Goal: Book appointment/travel/reservation

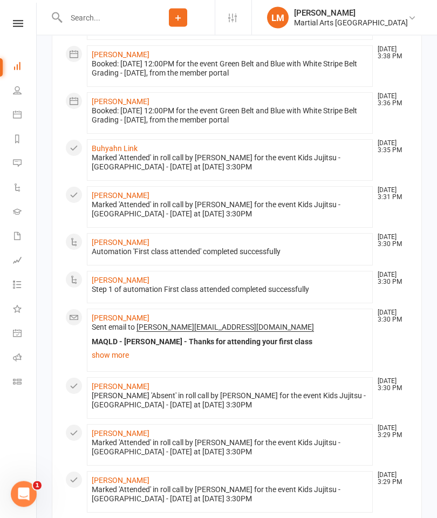
scroll to position [903, 0]
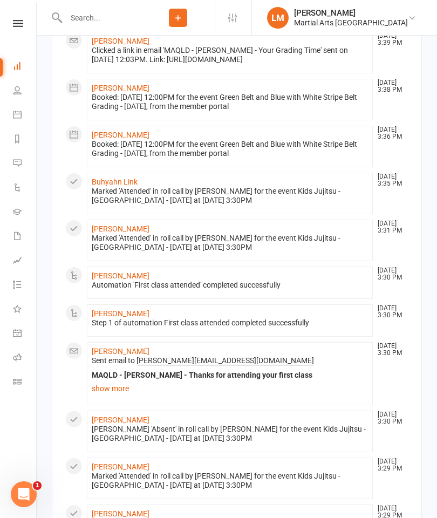
click at [14, 114] on icon at bounding box center [17, 114] width 9 height 9
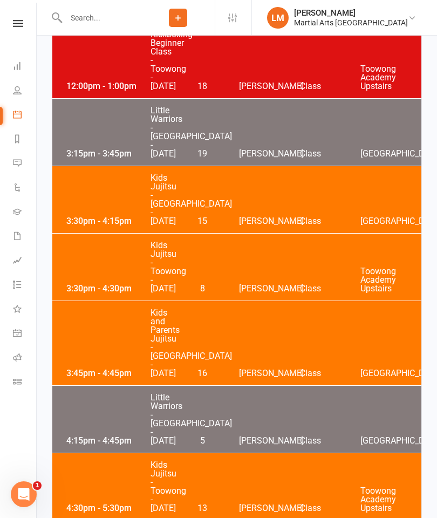
scroll to position [368, 0]
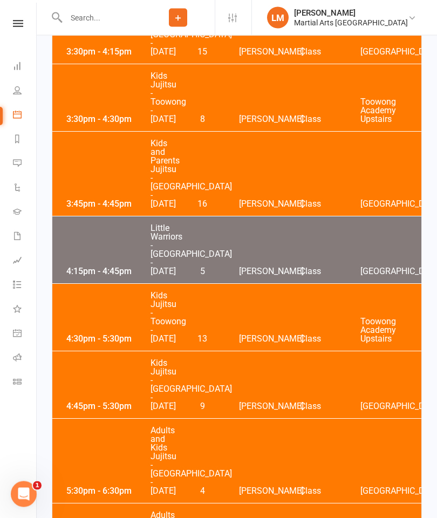
click at [103, 351] on div "4:30pm - 5:30pm Kids Jujitsu - Toowong - [DATE] 13 [PERSON_NAME] Class [GEOGRAP…" at bounding box center [236, 317] width 369 height 67
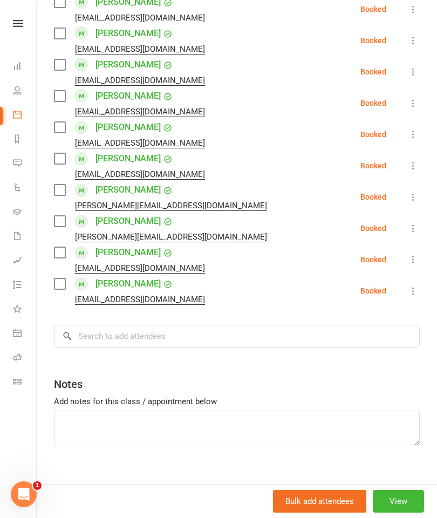
scroll to position [1099, 0]
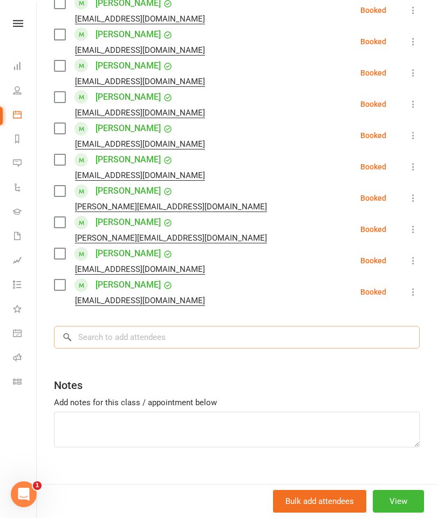
click at [306, 331] on input "search" at bounding box center [237, 337] width 366 height 23
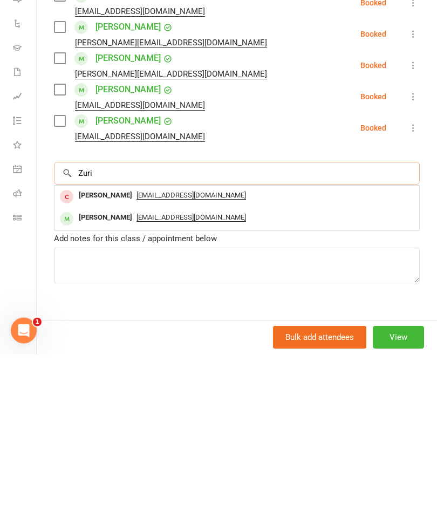
type input "Zuri"
click at [95, 374] on div "[PERSON_NAME]" at bounding box center [105, 382] width 62 height 16
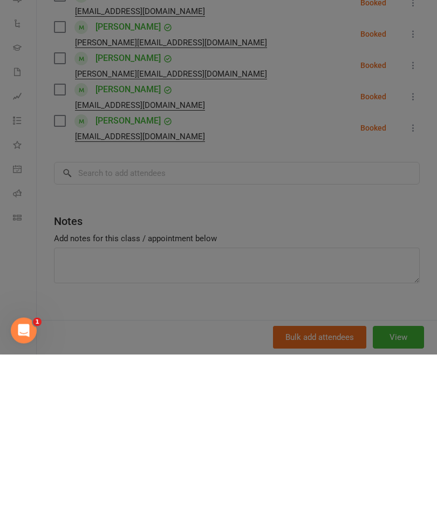
scroll to position [708, 0]
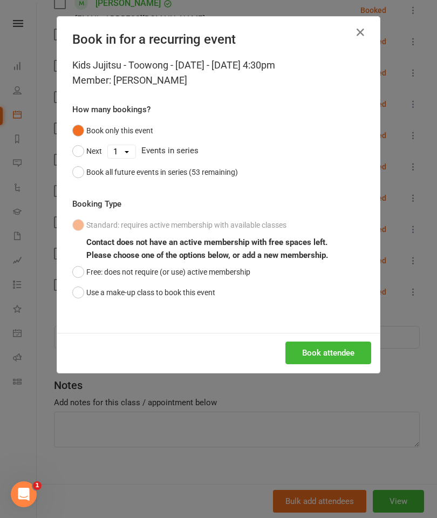
click at [105, 296] on button "Use a make-up class to book this event" at bounding box center [143, 292] width 143 height 21
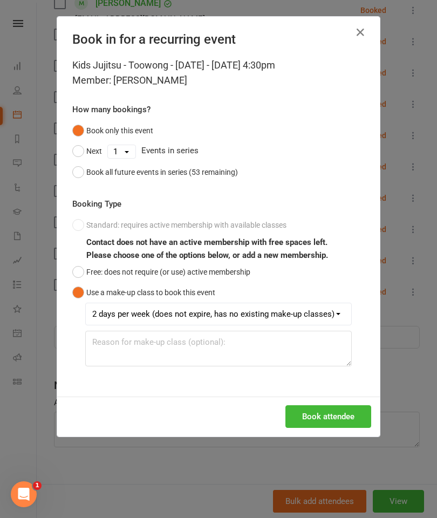
click at [350, 408] on button "Book attendee" at bounding box center [329, 416] width 86 height 23
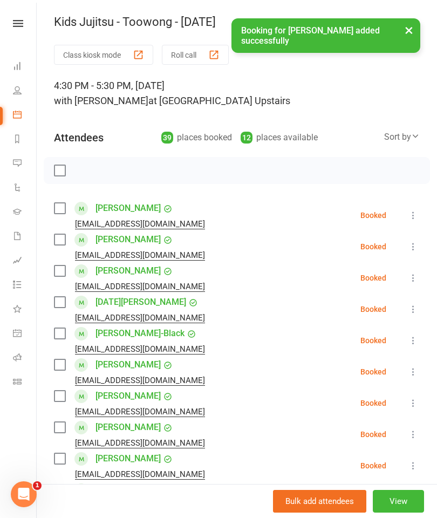
scroll to position [0, 0]
click at [65, 213] on label at bounding box center [59, 208] width 11 height 11
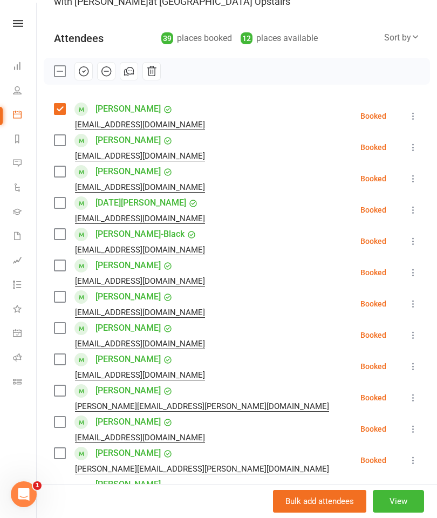
click at [60, 206] on label at bounding box center [59, 203] width 11 height 11
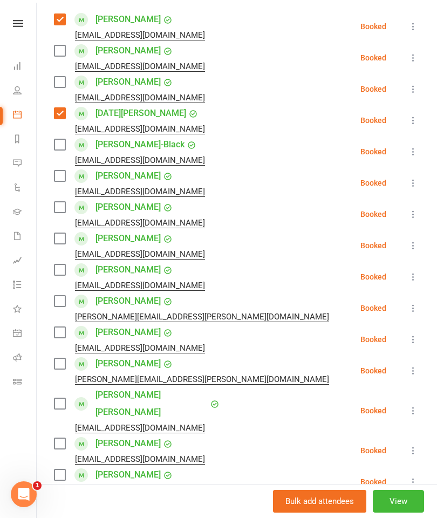
scroll to position [190, 0]
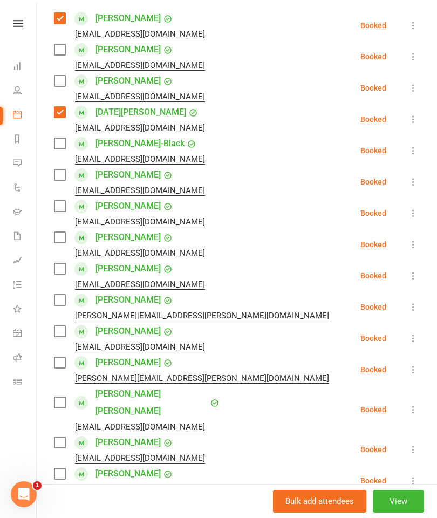
click at [62, 189] on div "[EMAIL_ADDRESS][DOMAIN_NAME]" at bounding box center [131, 191] width 155 height 14
click at [59, 180] on label at bounding box center [59, 174] width 11 height 11
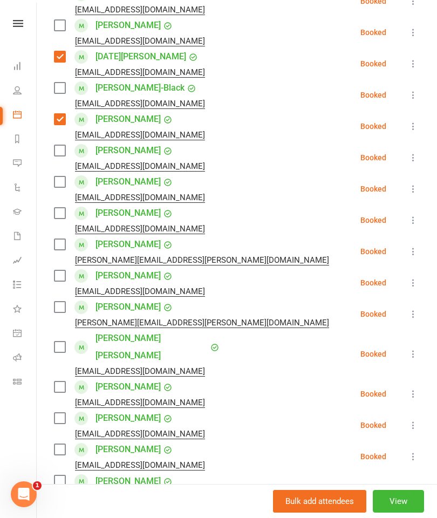
scroll to position [245, 0]
click at [56, 151] on label at bounding box center [59, 151] width 11 height 11
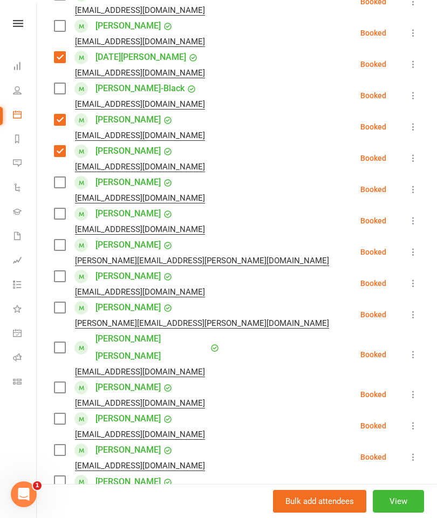
click at [57, 185] on label at bounding box center [59, 182] width 11 height 11
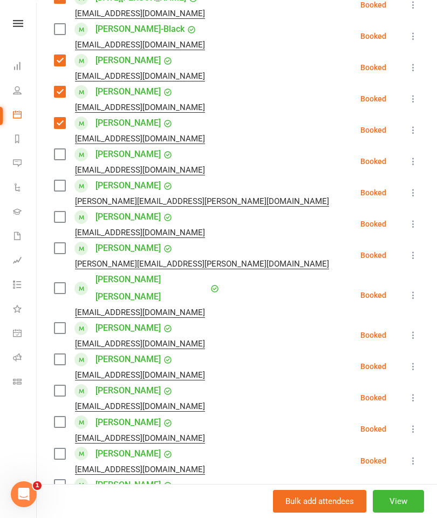
scroll to position [328, 0]
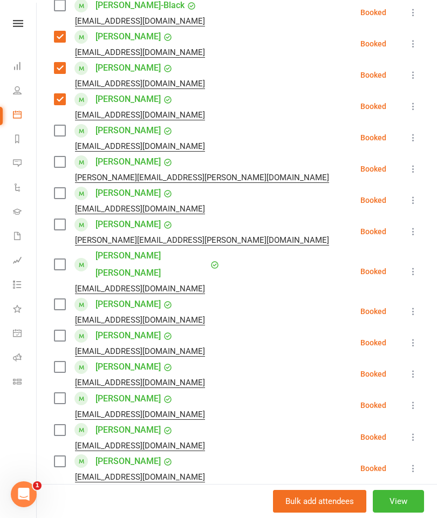
click at [60, 198] on label at bounding box center [59, 193] width 11 height 11
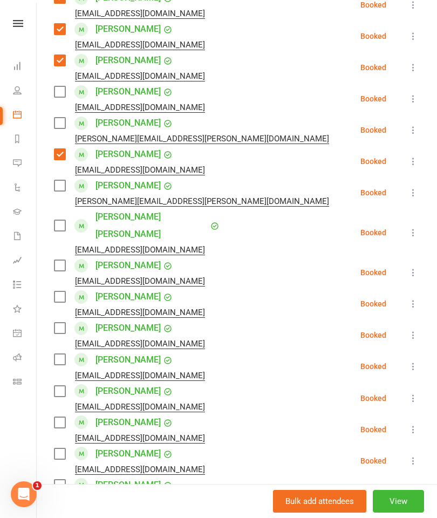
scroll to position [370, 0]
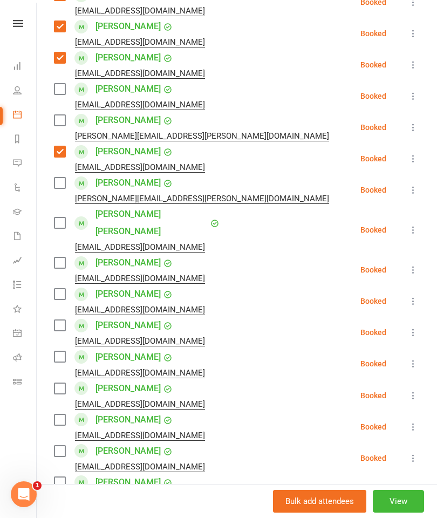
click at [57, 188] on label at bounding box center [59, 183] width 11 height 11
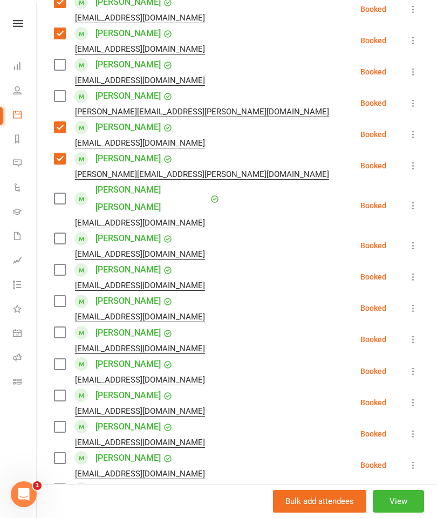
scroll to position [400, 0]
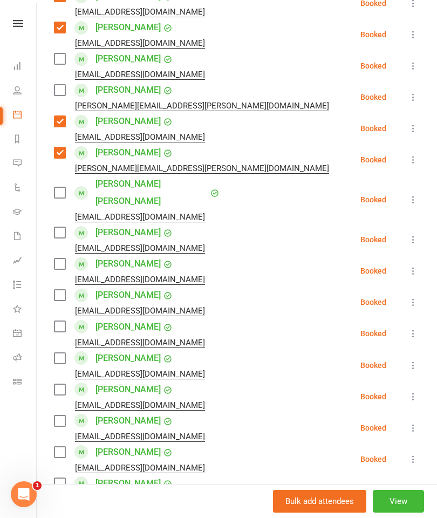
click at [55, 189] on label at bounding box center [59, 192] width 11 height 11
click at [56, 227] on label at bounding box center [59, 232] width 11 height 11
click at [65, 187] on label at bounding box center [59, 192] width 11 height 11
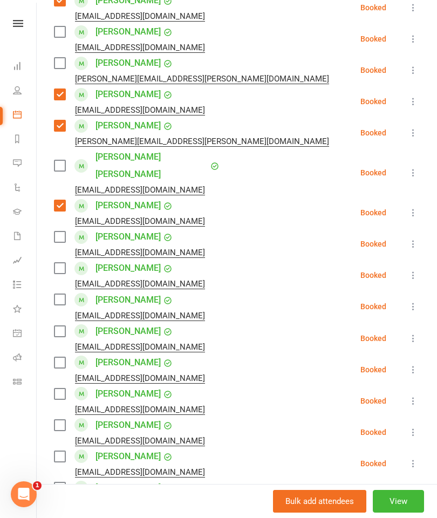
scroll to position [438, 0]
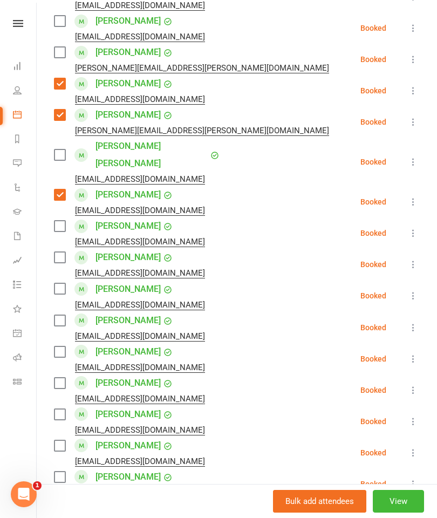
click at [65, 221] on label at bounding box center [59, 226] width 11 height 11
click at [58, 266] on div "[EMAIL_ADDRESS][DOMAIN_NAME]" at bounding box center [131, 273] width 155 height 14
click at [63, 252] on label at bounding box center [59, 257] width 11 height 11
click at [54, 283] on label at bounding box center [59, 288] width 11 height 11
click at [56, 315] on label at bounding box center [59, 320] width 11 height 11
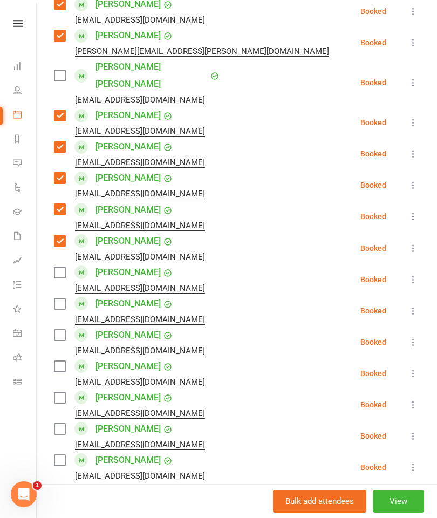
scroll to position [521, 0]
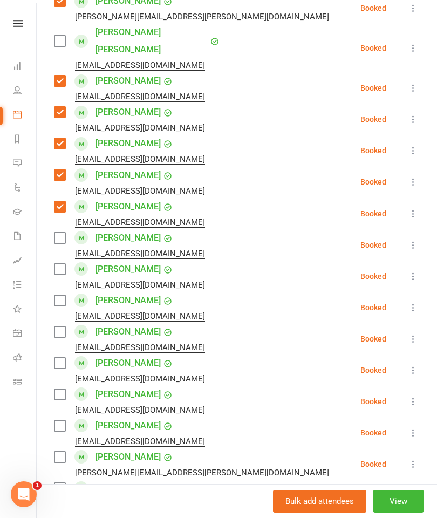
click at [60, 295] on label at bounding box center [59, 300] width 11 height 11
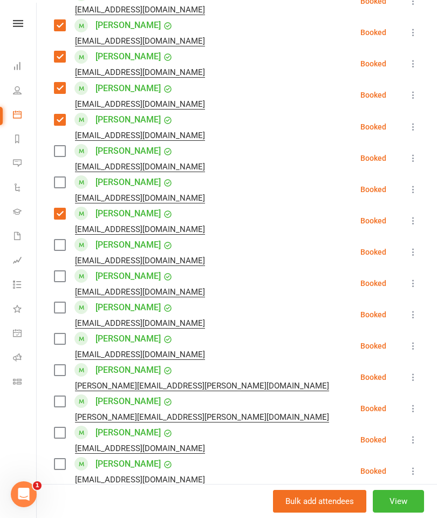
scroll to position [648, 0]
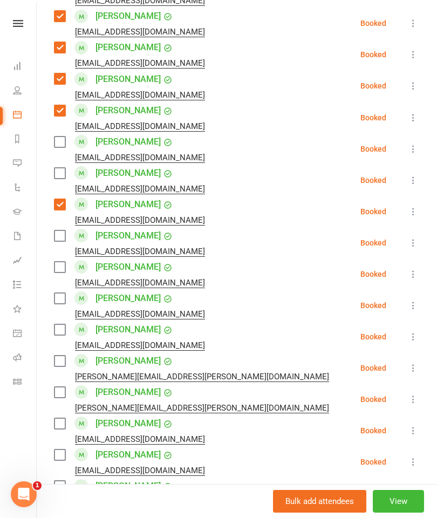
click at [57, 262] on label at bounding box center [59, 267] width 11 height 11
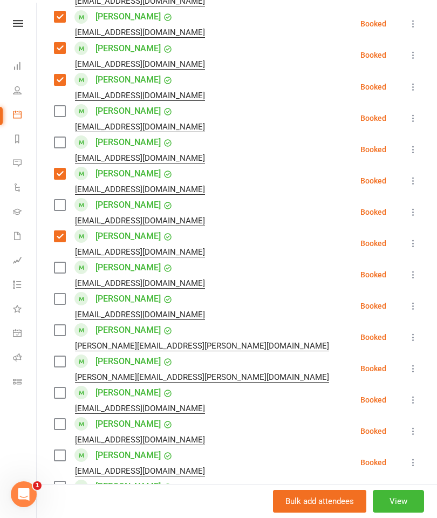
scroll to position [677, 0]
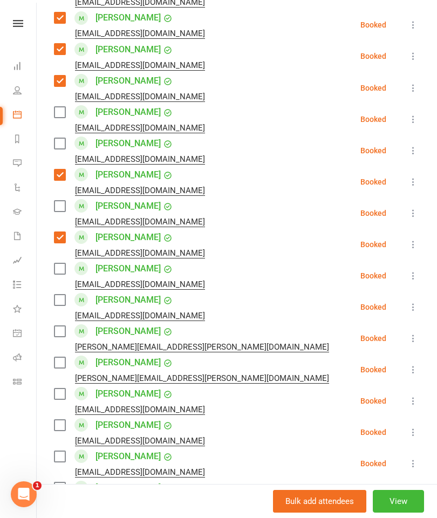
click at [59, 295] on label at bounding box center [59, 300] width 11 height 11
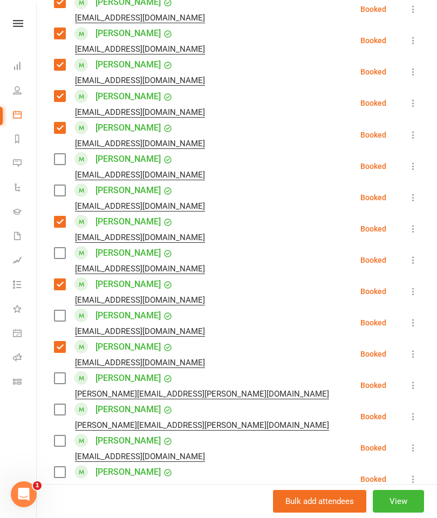
scroll to position [634, 0]
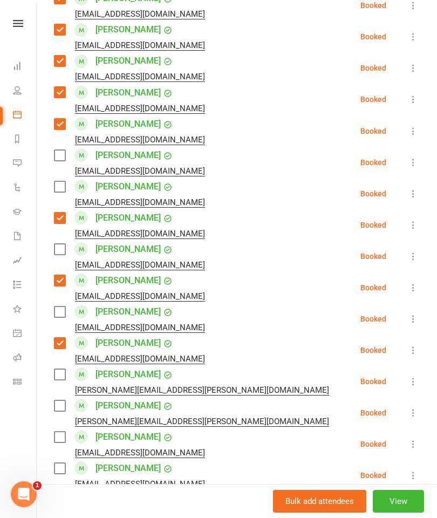
click at [57, 307] on label at bounding box center [59, 312] width 11 height 11
click at [62, 369] on label at bounding box center [59, 374] width 11 height 11
click at [54, 400] on label at bounding box center [59, 405] width 11 height 11
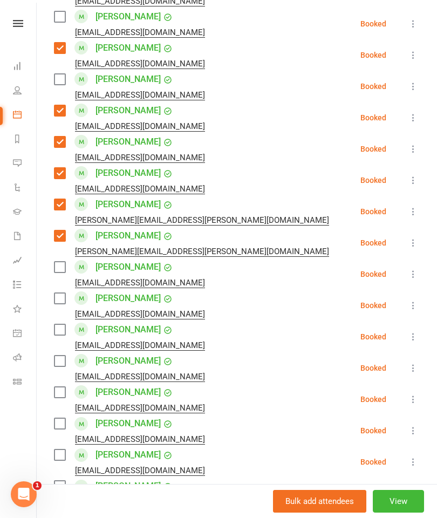
scroll to position [804, 0]
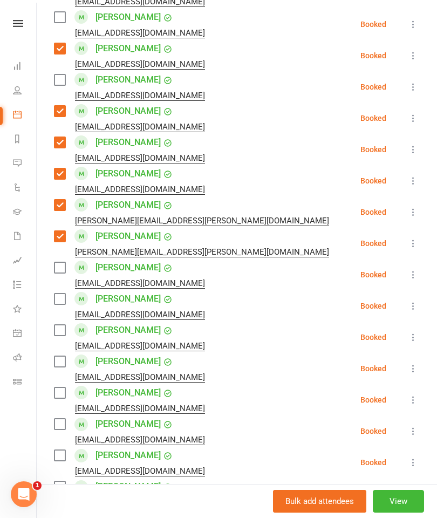
click at [59, 276] on div "[EMAIL_ADDRESS][DOMAIN_NAME]" at bounding box center [131, 283] width 155 height 14
click at [59, 262] on label at bounding box center [59, 267] width 11 height 11
click at [63, 294] on label at bounding box center [59, 299] width 11 height 11
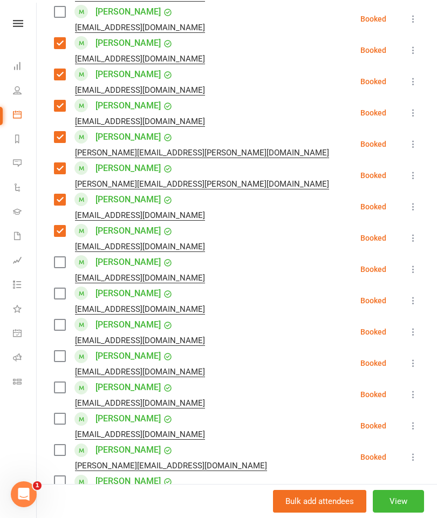
scroll to position [874, 0]
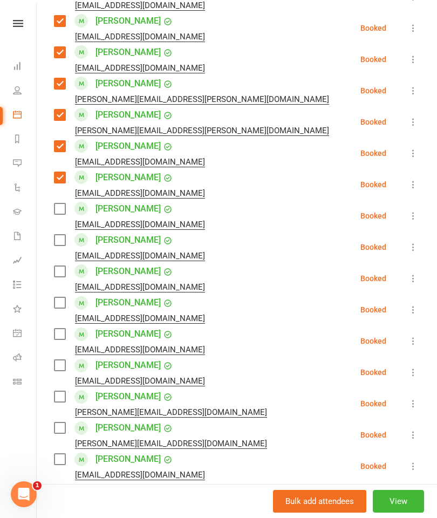
click at [59, 297] on label at bounding box center [59, 302] width 11 height 11
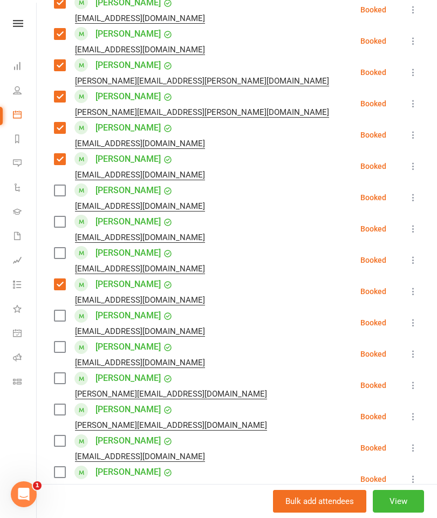
scroll to position [944, 0]
click at [58, 310] on label at bounding box center [59, 315] width 11 height 11
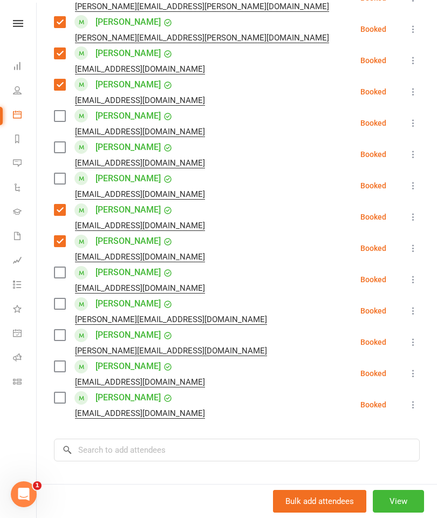
scroll to position [1017, 0]
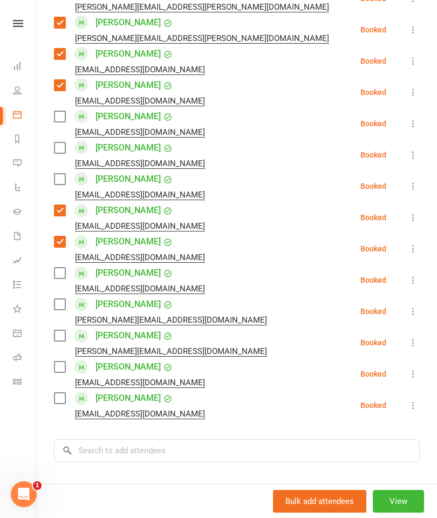
click at [62, 330] on label at bounding box center [59, 335] width 11 height 11
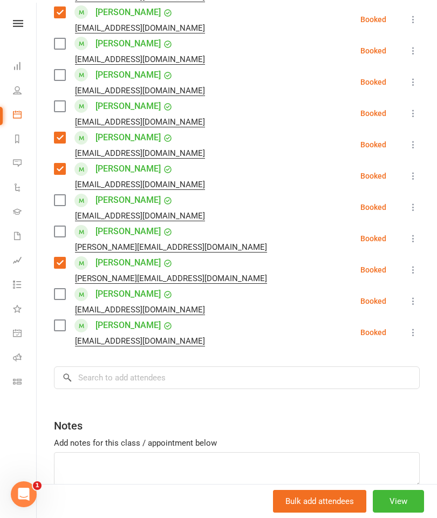
scroll to position [1094, 0]
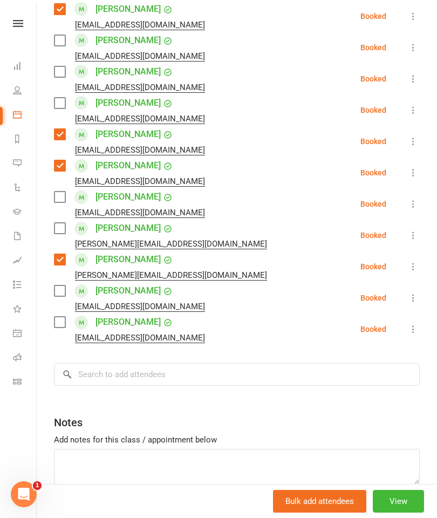
click at [62, 286] on label at bounding box center [59, 291] width 11 height 11
click at [59, 317] on label at bounding box center [59, 322] width 11 height 11
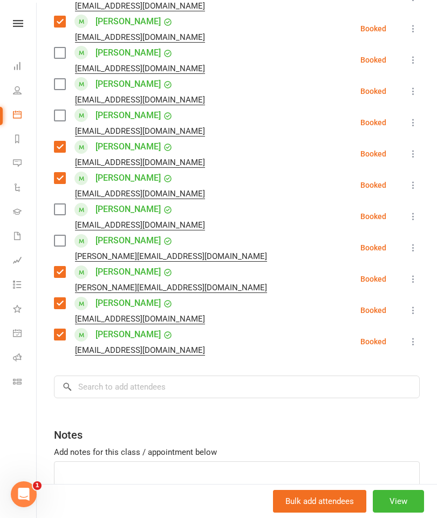
scroll to position [1080, 0]
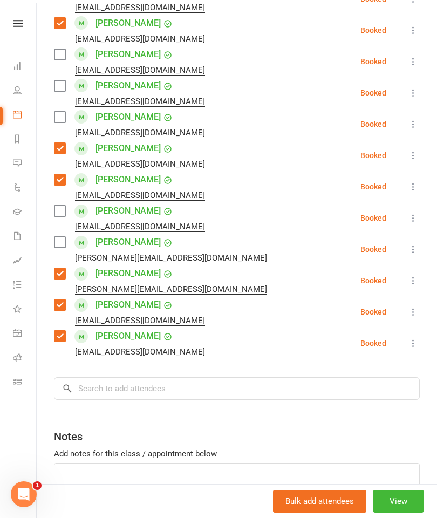
click at [58, 112] on label at bounding box center [59, 117] width 11 height 11
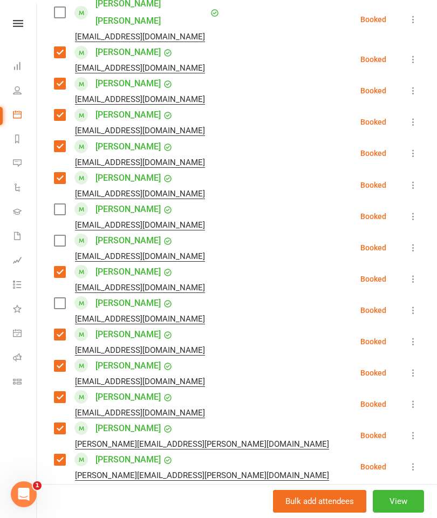
scroll to position [502, 0]
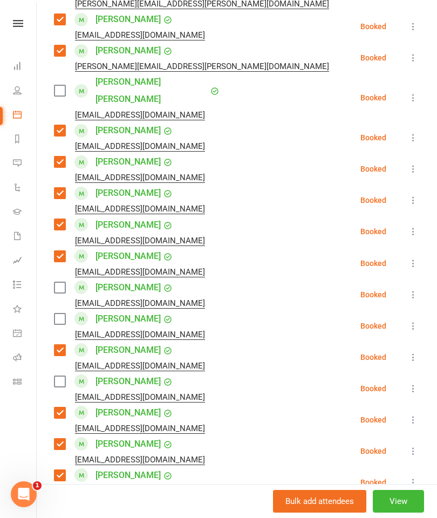
click at [64, 314] on label at bounding box center [59, 319] width 11 height 11
click at [59, 282] on label at bounding box center [59, 287] width 11 height 11
click at [361, 216] on li "[PERSON_NAME] [EMAIL_ADDRESS][DOMAIN_NAME] Booked More info Remove Check in Mar…" at bounding box center [237, 231] width 366 height 31
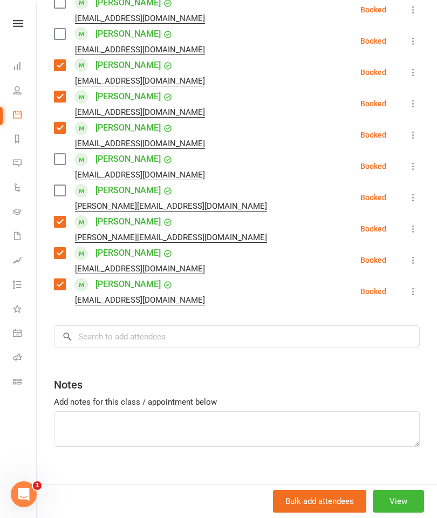
scroll to position [1131, 0]
click at [372, 331] on input "search" at bounding box center [237, 337] width 366 height 23
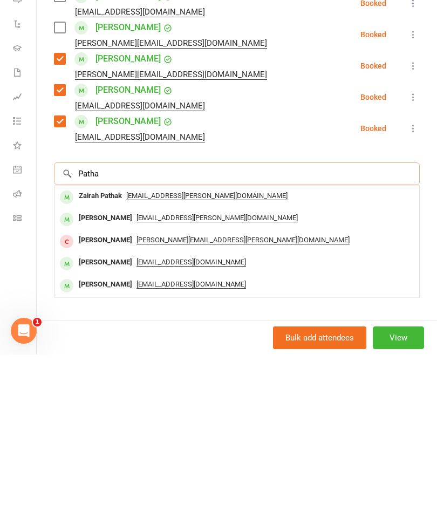
type input "Patha"
click at [86, 352] on div "Zairah Pathak" at bounding box center [100, 360] width 52 height 16
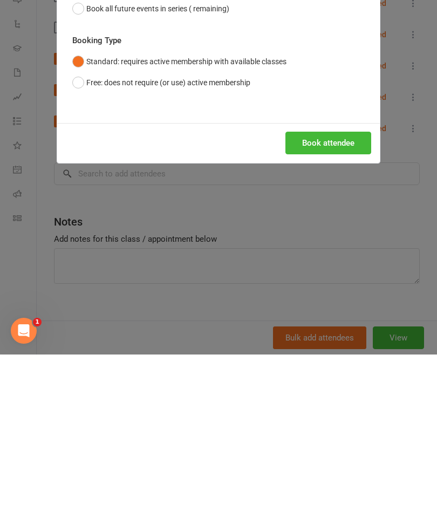
scroll to position [872, 0]
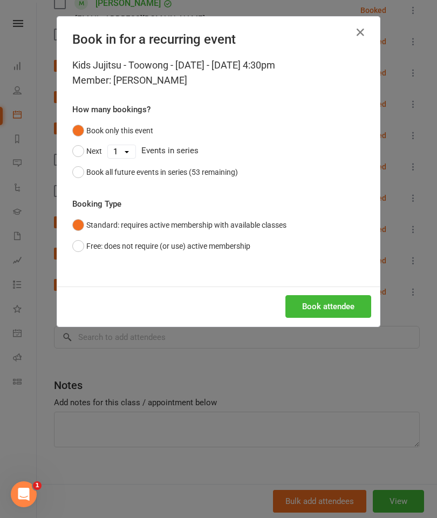
click at [345, 302] on button "Book attendee" at bounding box center [329, 306] width 86 height 23
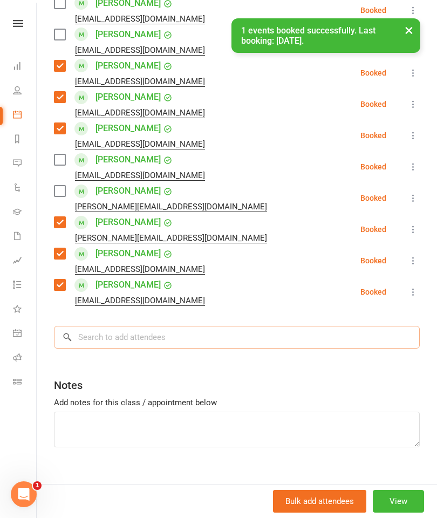
click at [371, 326] on input "search" at bounding box center [237, 337] width 366 height 23
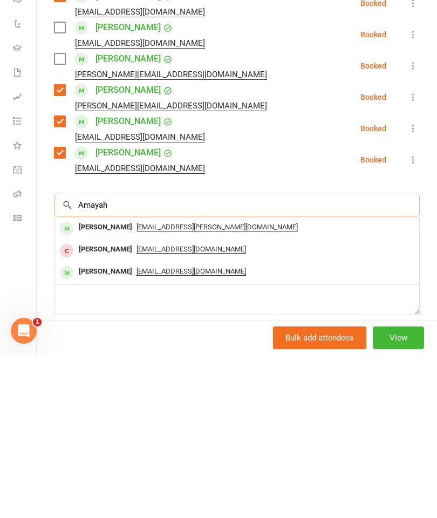
type input "Amayah"
click at [86, 383] on div "[PERSON_NAME]" at bounding box center [105, 391] width 62 height 16
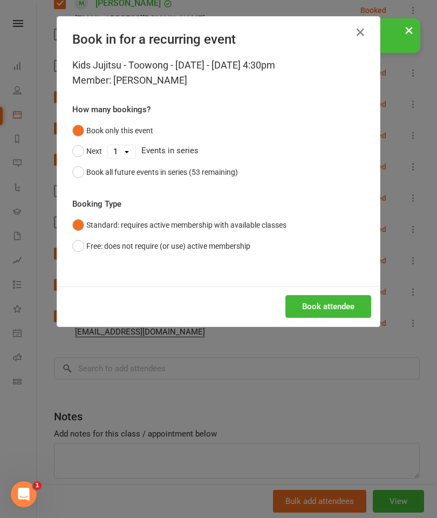
click at [336, 308] on button "Book attendee" at bounding box center [329, 306] width 86 height 23
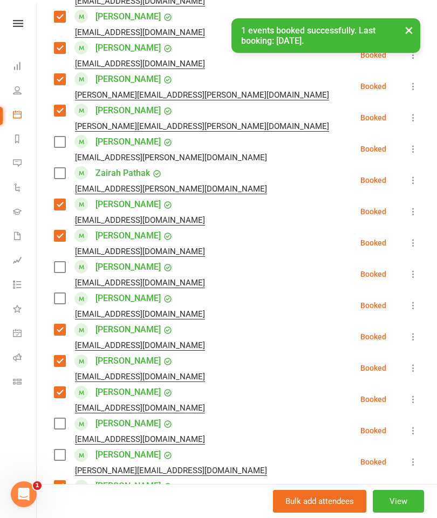
scroll to position [928, 0]
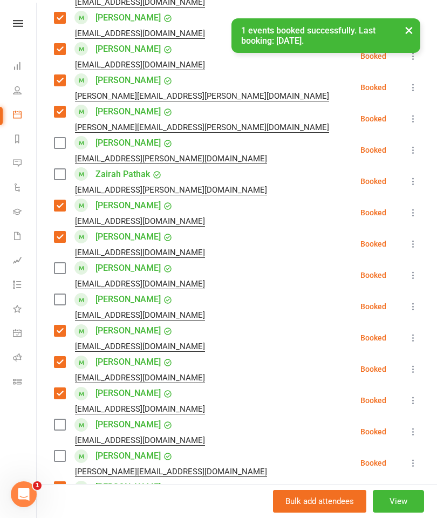
click at [55, 169] on label at bounding box center [59, 174] width 11 height 11
click at [55, 138] on label at bounding box center [59, 143] width 11 height 11
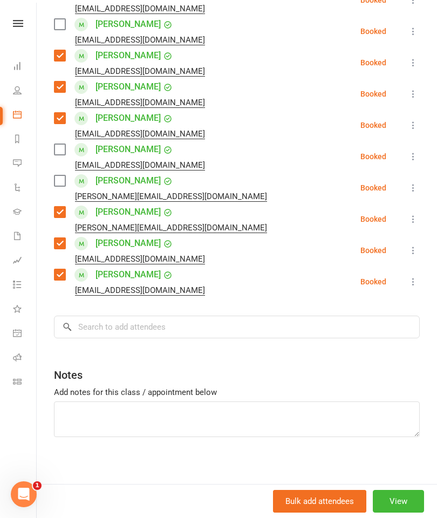
scroll to position [1193, 0]
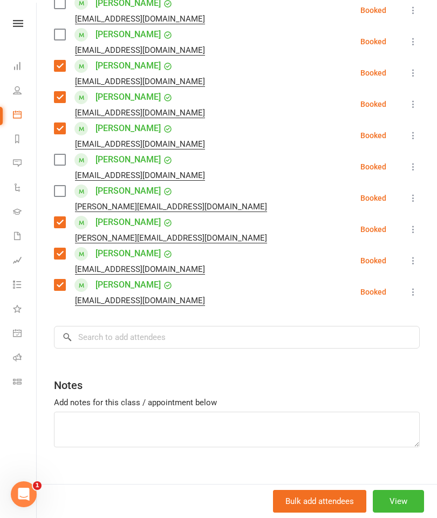
click at [370, 331] on input "search" at bounding box center [237, 337] width 366 height 23
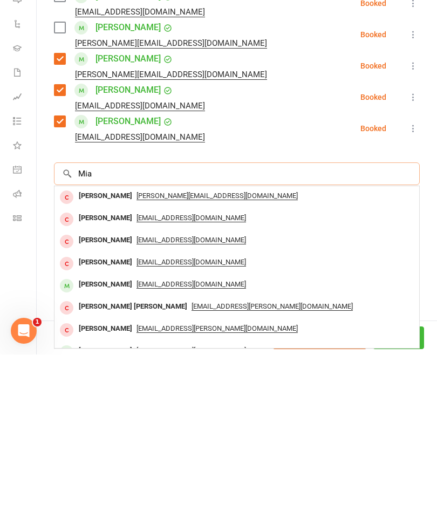
type input "Mia"
click at [100, 440] on div "[PERSON_NAME]" at bounding box center [105, 448] width 62 height 16
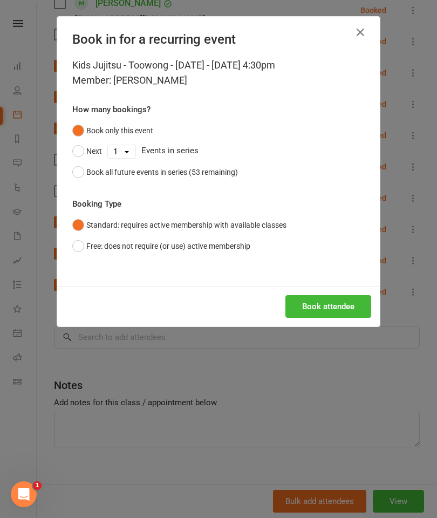
click at [171, 174] on div "Book all future events in series (53 remaining)" at bounding box center [162, 172] width 152 height 12
click at [340, 309] on button "Book attendee" at bounding box center [329, 306] width 86 height 23
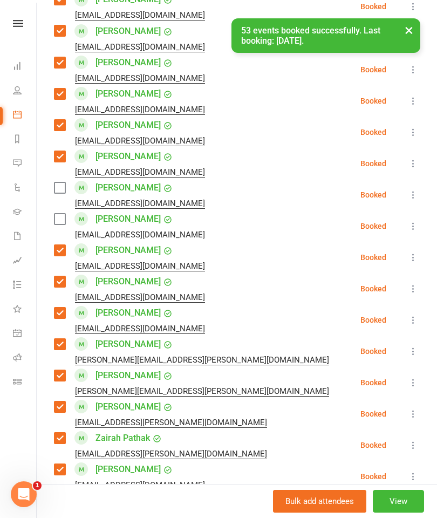
scroll to position [698, 0]
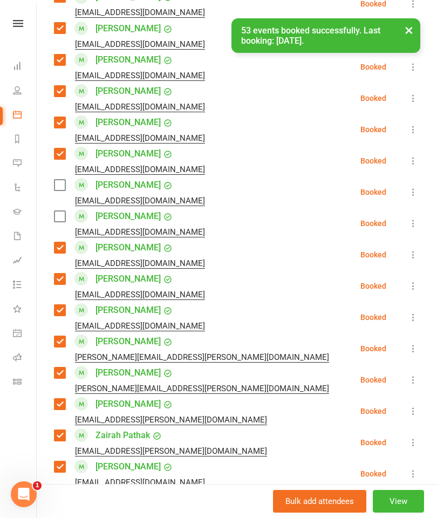
click at [62, 211] on label at bounding box center [59, 216] width 11 height 11
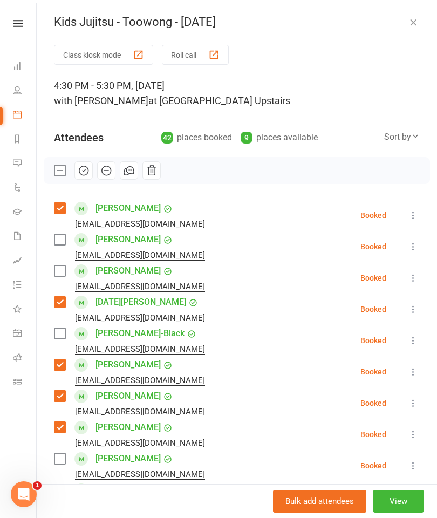
scroll to position [0, 0]
click at [89, 171] on icon "button" at bounding box center [83, 170] width 9 height 9
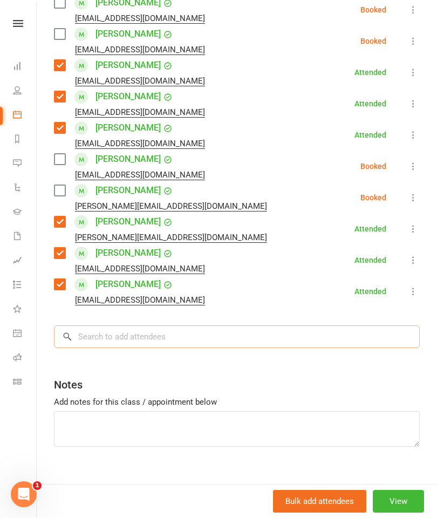
click at [335, 329] on input "search" at bounding box center [237, 336] width 366 height 23
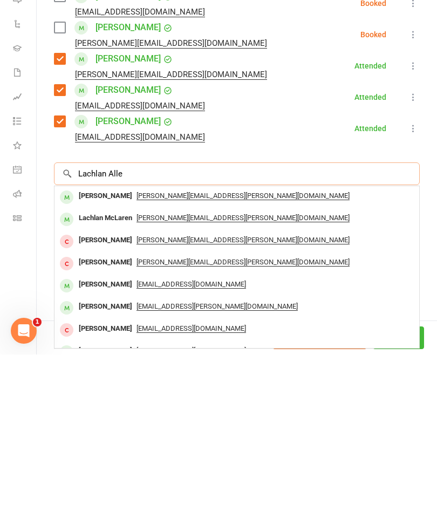
type input "Lachlan Alle"
click at [102, 352] on div "[PERSON_NAME]" at bounding box center [105, 360] width 62 height 16
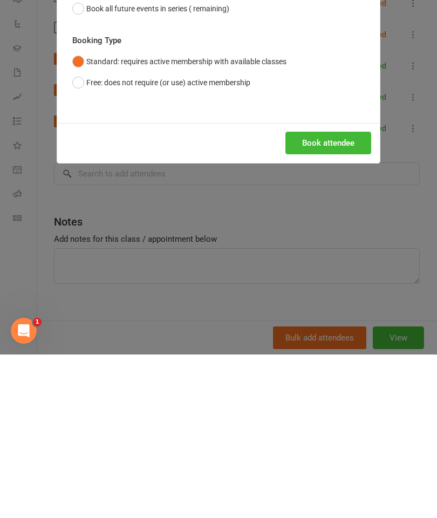
scroll to position [1362, 0]
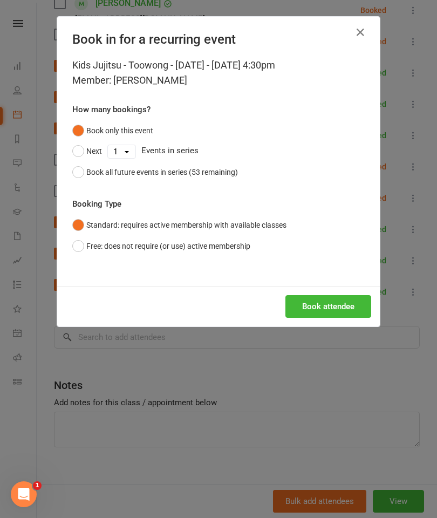
click at [346, 295] on button "Book attendee" at bounding box center [329, 306] width 86 height 23
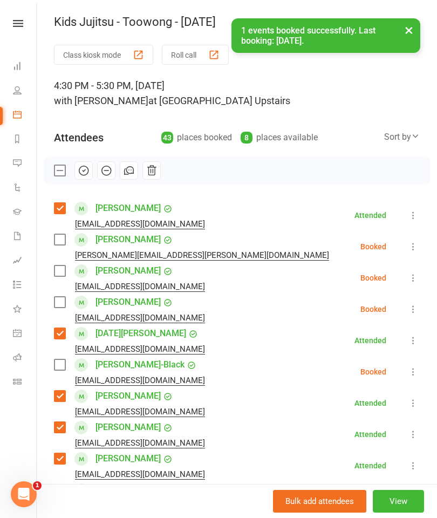
scroll to position [0, 0]
click at [60, 243] on label at bounding box center [59, 239] width 11 height 11
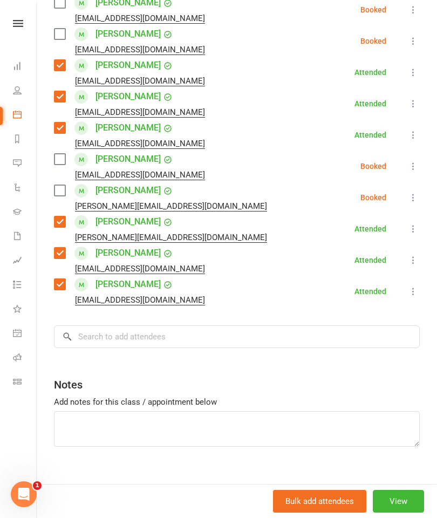
scroll to position [1256, 0]
click at [344, 331] on input "search" at bounding box center [237, 337] width 366 height 23
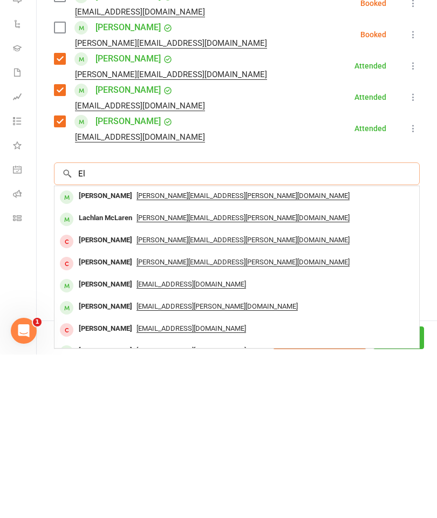
type input "E"
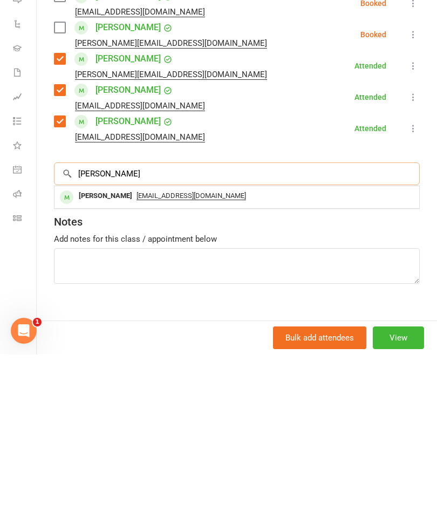
type input "[PERSON_NAME]"
click at [81, 352] on div "[PERSON_NAME]" at bounding box center [105, 360] width 62 height 16
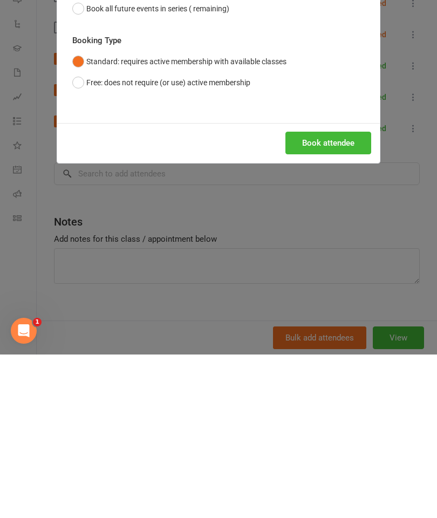
scroll to position [1526, 0]
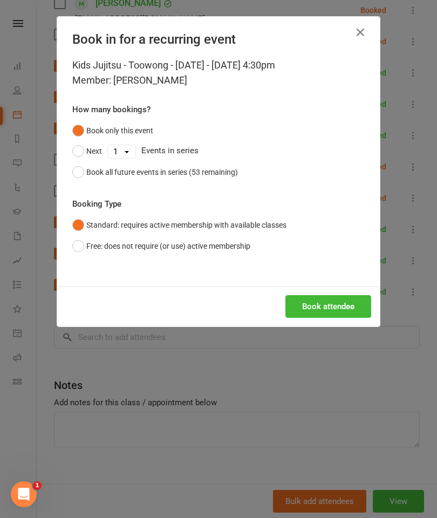
click at [331, 304] on button "Book attendee" at bounding box center [329, 306] width 86 height 23
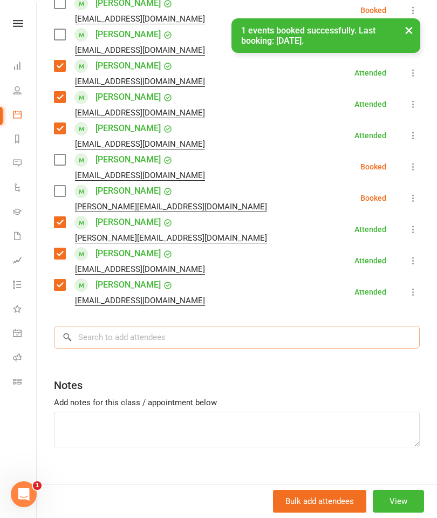
click at [374, 326] on input "search" at bounding box center [237, 337] width 366 height 23
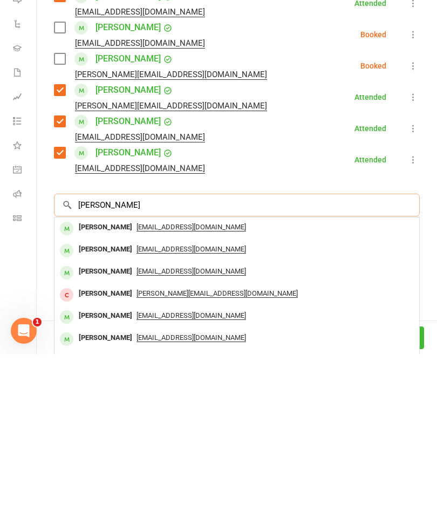
type input "[PERSON_NAME]"
click at [106, 383] on div "[PERSON_NAME]" at bounding box center [105, 391] width 62 height 16
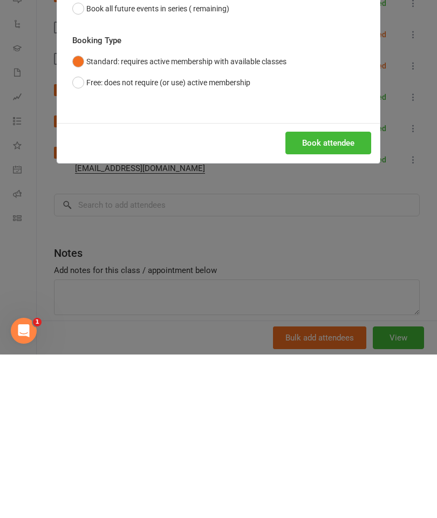
scroll to position [1689, 0]
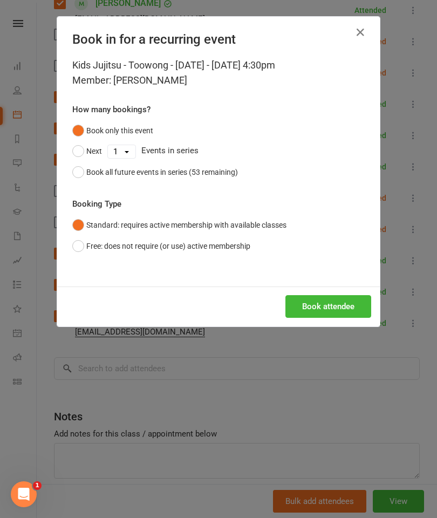
click at [354, 300] on button "Book attendee" at bounding box center [329, 306] width 86 height 23
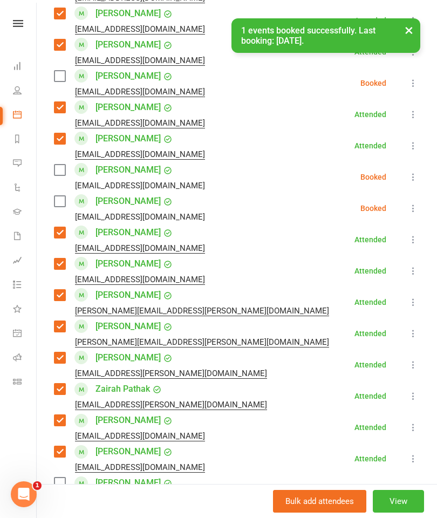
scroll to position [840, 0]
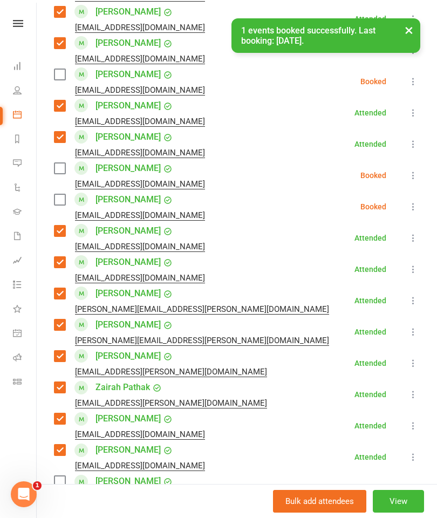
click at [65, 163] on label at bounding box center [59, 168] width 11 height 11
click at [60, 194] on label at bounding box center [59, 199] width 11 height 11
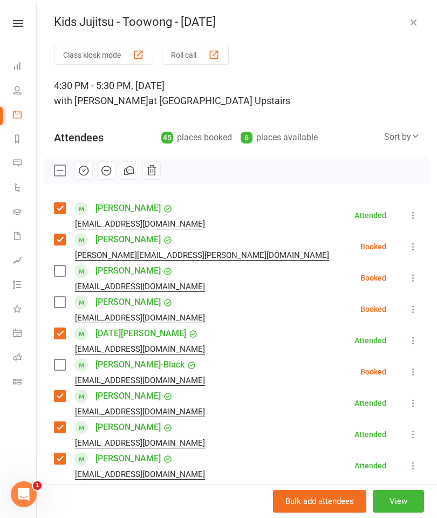
scroll to position [0, 0]
click at [89, 171] on icon "button" at bounding box center [83, 170] width 9 height 9
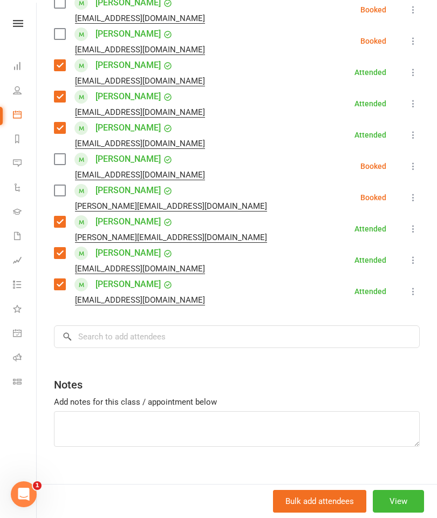
scroll to position [1319, 0]
click at [357, 331] on input "search" at bounding box center [237, 337] width 366 height 23
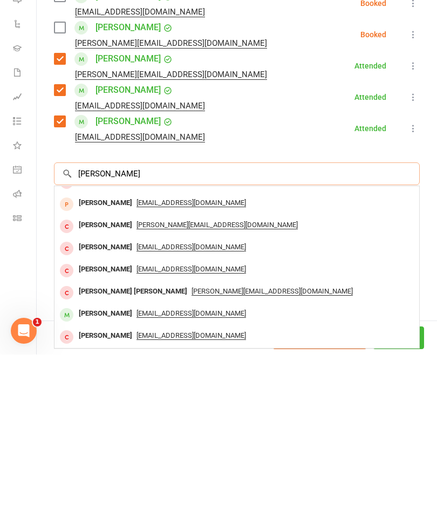
scroll to position [59, 0]
type input "A"
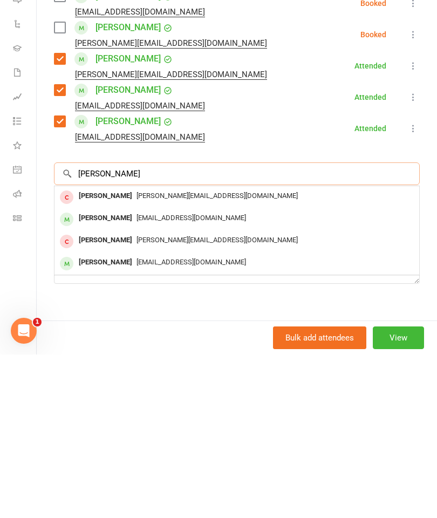
scroll to position [0, 0]
type input "[PERSON_NAME]"
click at [128, 374] on div "[PERSON_NAME]" at bounding box center [105, 382] width 62 height 16
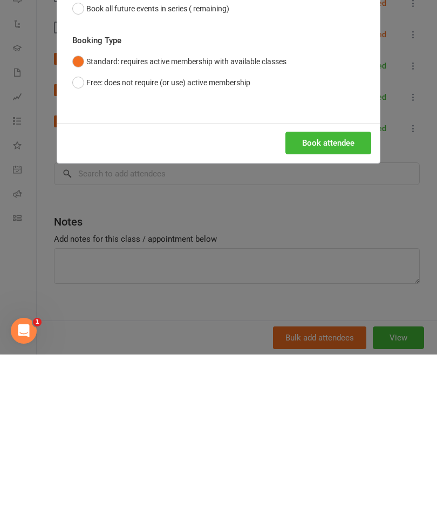
scroll to position [1853, 0]
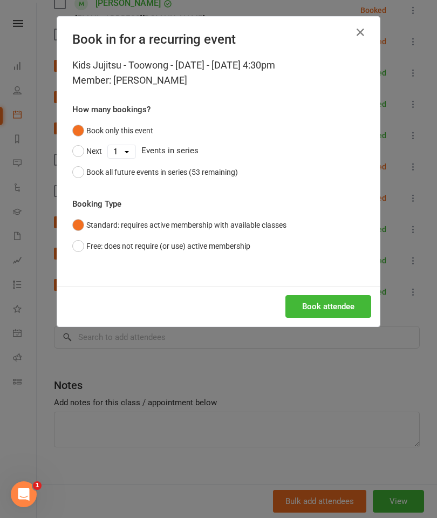
click at [348, 305] on button "Book attendee" at bounding box center [329, 306] width 86 height 23
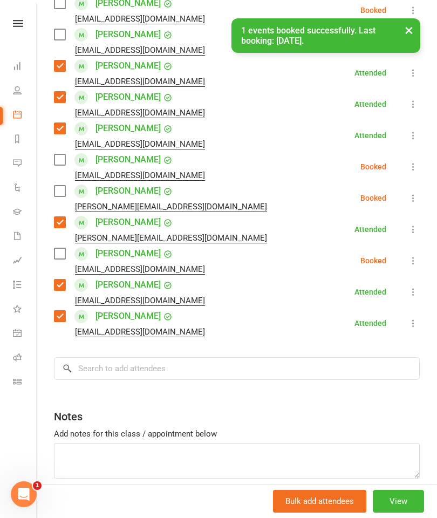
click at [57, 248] on label at bounding box center [59, 253] width 11 height 11
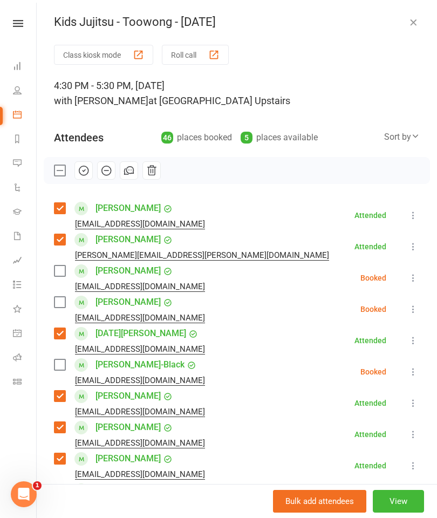
scroll to position [0, 0]
click at [90, 167] on button "button" at bounding box center [83, 170] width 18 height 18
click at [83, 174] on icon "button" at bounding box center [84, 171] width 12 height 12
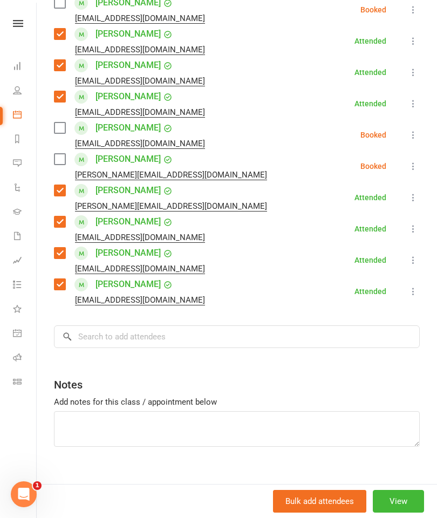
scroll to position [1350, 0]
click at [315, 330] on input "search" at bounding box center [237, 337] width 366 height 23
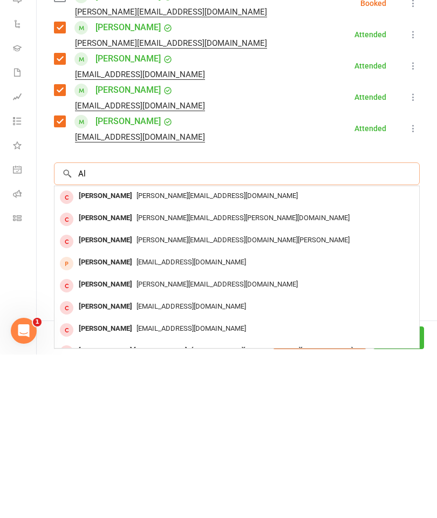
type input "A"
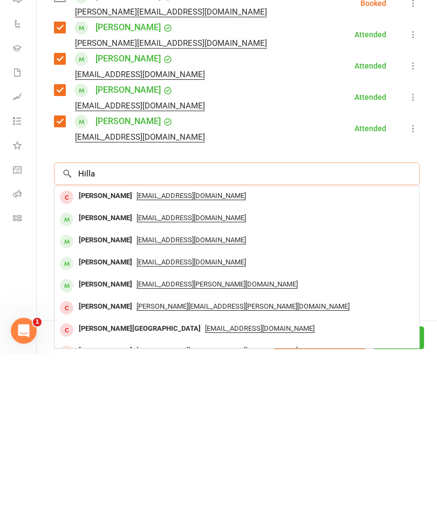
type input "Hilla"
click at [119, 396] on div "[PERSON_NAME]" at bounding box center [105, 404] width 62 height 16
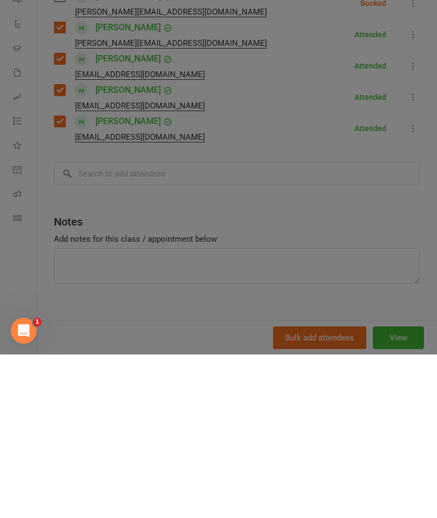
scroll to position [2017, 0]
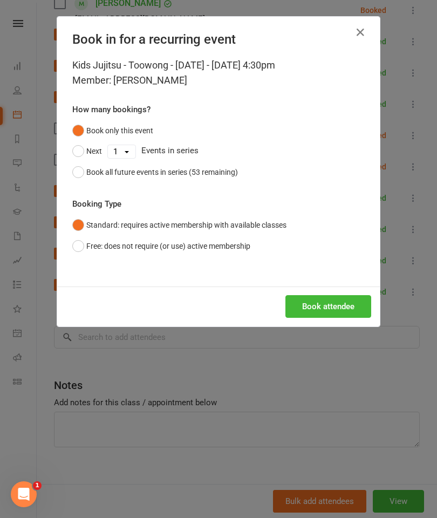
click at [335, 298] on button "Book attendee" at bounding box center [329, 306] width 86 height 23
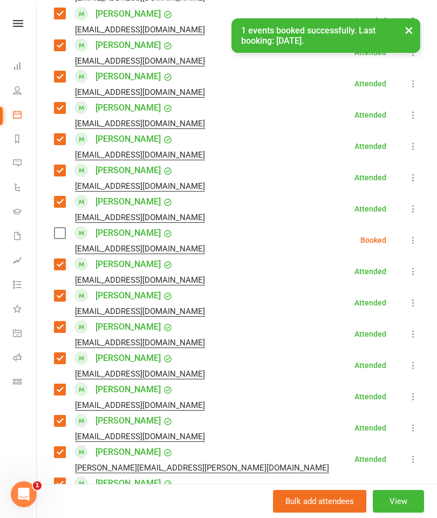
scroll to position [716, 0]
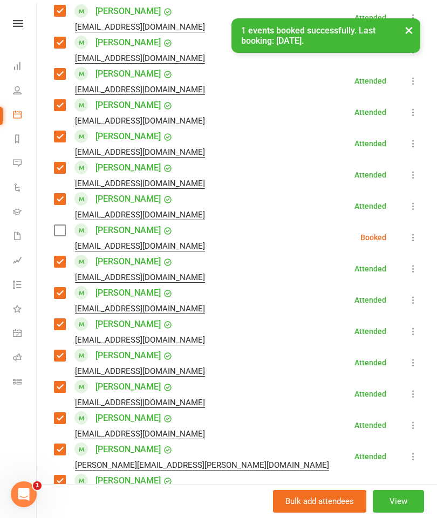
click at [54, 225] on label at bounding box center [59, 230] width 11 height 11
click at [57, 225] on label at bounding box center [59, 230] width 11 height 11
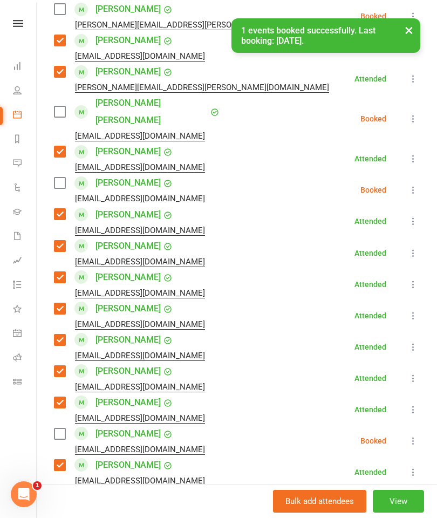
scroll to position [511, 0]
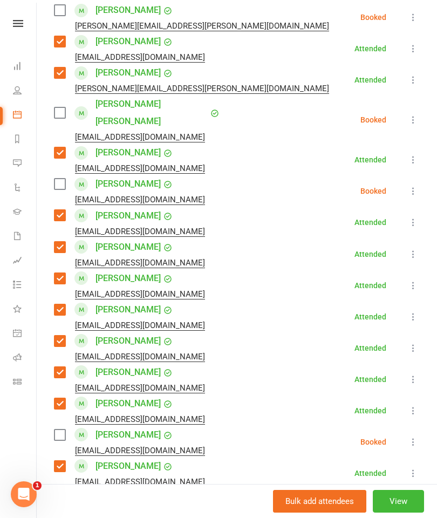
click at [64, 179] on label at bounding box center [59, 184] width 11 height 11
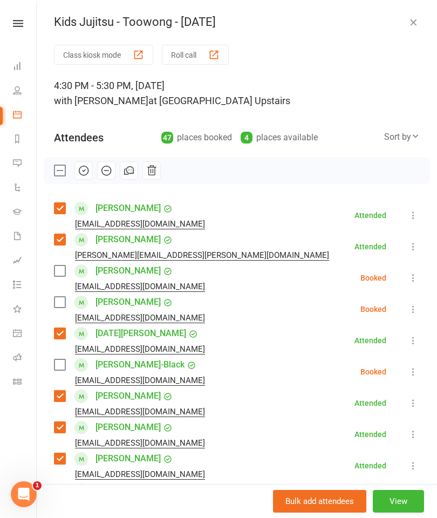
scroll to position [0, 0]
click at [84, 173] on icon "button" at bounding box center [84, 171] width 12 height 12
click at [80, 172] on icon "button" at bounding box center [84, 171] width 12 height 12
click at [84, 171] on icon "button" at bounding box center [85, 170] width 2 height 2
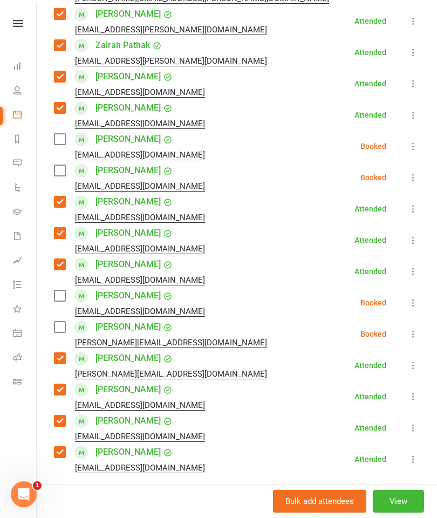
scroll to position [1223, 0]
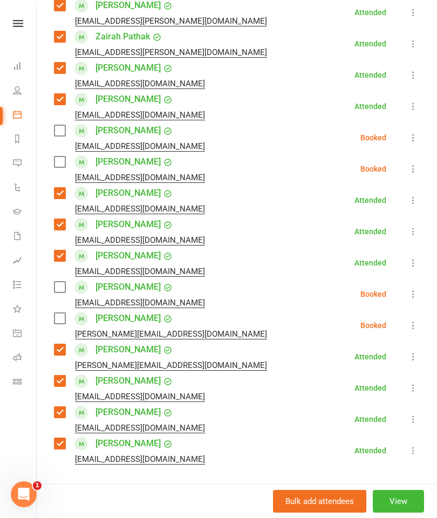
click at [60, 282] on label at bounding box center [59, 287] width 11 height 11
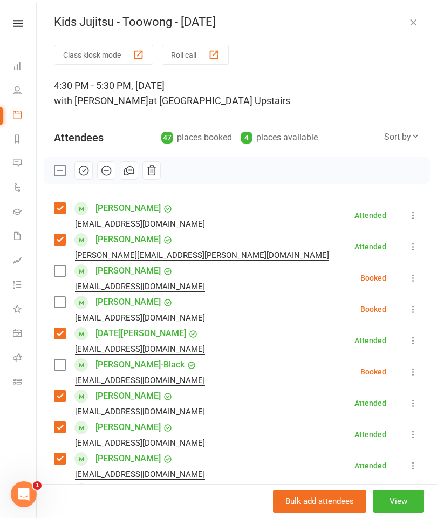
scroll to position [0, 0]
click at [89, 164] on button "button" at bounding box center [83, 170] width 18 height 18
click at [85, 169] on icon "button" at bounding box center [84, 171] width 12 height 12
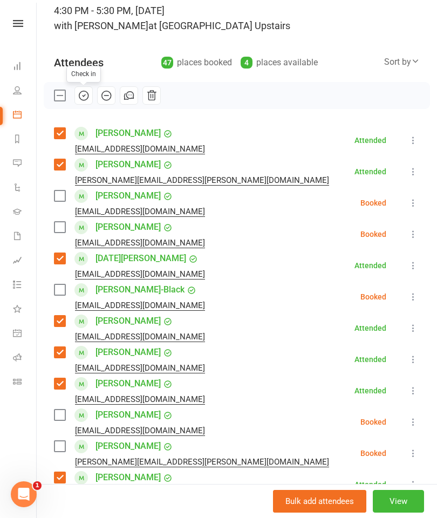
scroll to position [76, 0]
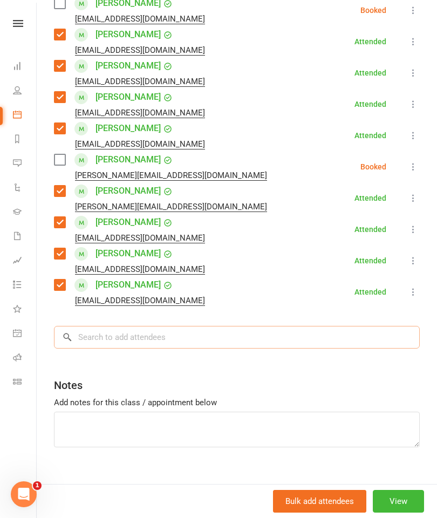
click at [307, 330] on input "search" at bounding box center [237, 337] width 366 height 23
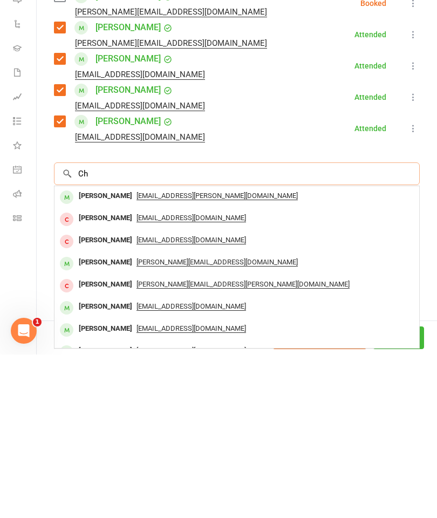
type input "C"
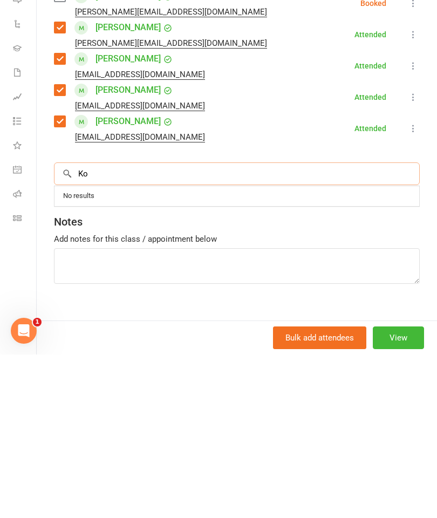
type input "K"
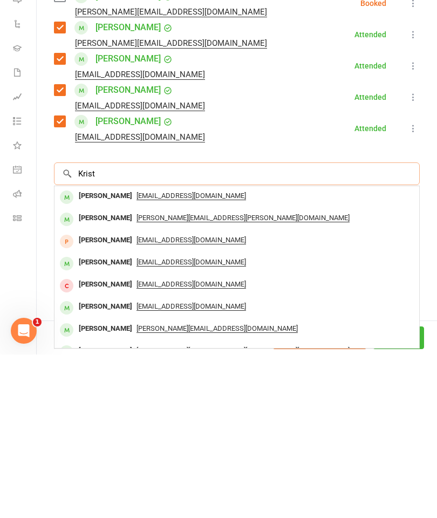
type input "Krist"
click at [116, 352] on div "[PERSON_NAME]" at bounding box center [105, 360] width 62 height 16
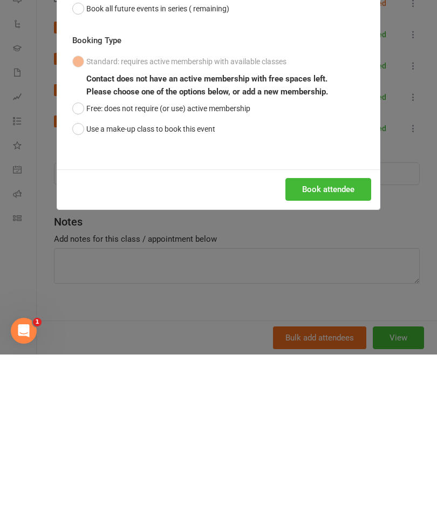
scroll to position [2180, 0]
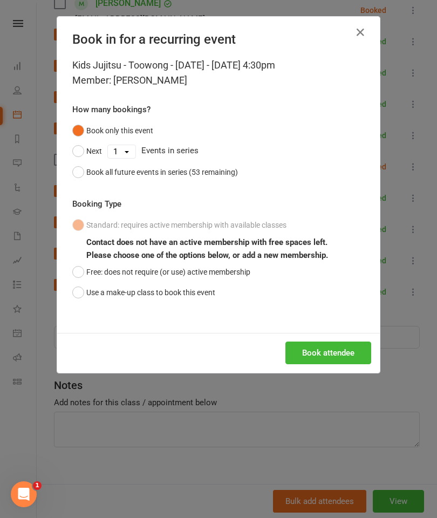
click at [202, 296] on button "Use a make-up class to book this event" at bounding box center [143, 292] width 143 height 21
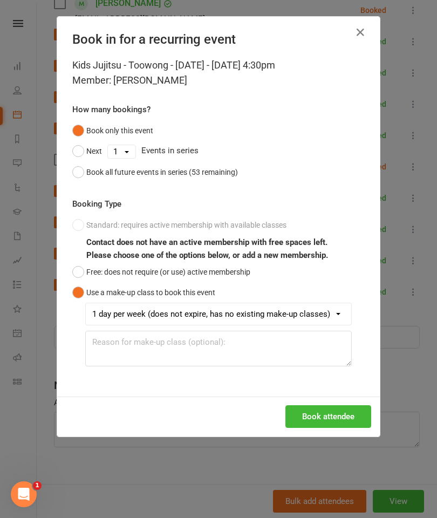
click at [342, 420] on button "Book attendee" at bounding box center [329, 416] width 86 height 23
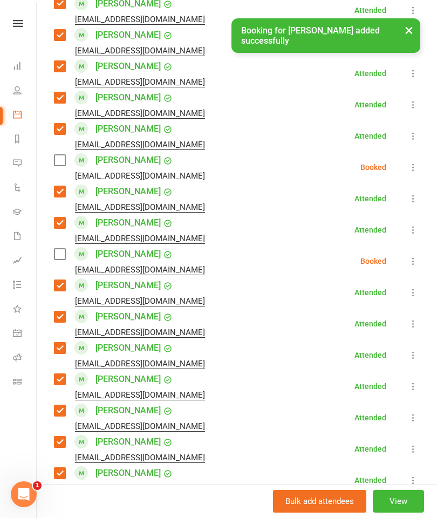
scroll to position [724, 0]
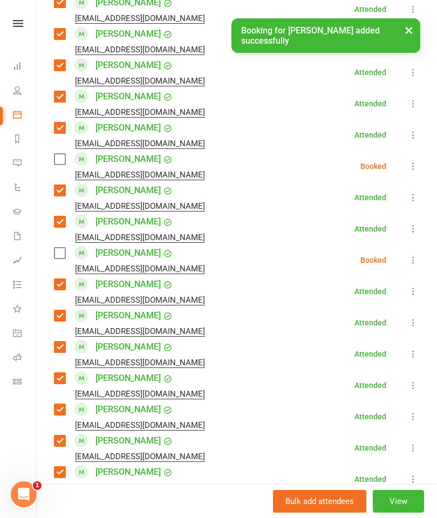
click at [59, 154] on label at bounding box center [59, 159] width 11 height 11
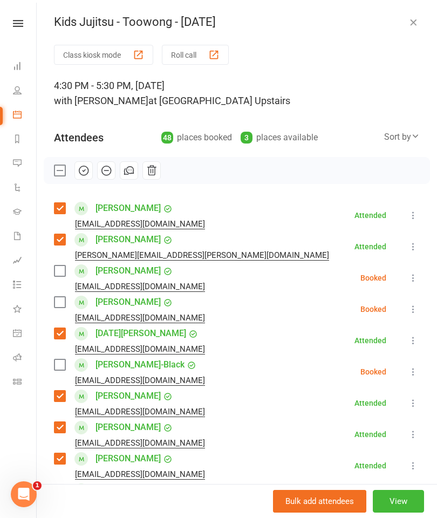
scroll to position [0, 0]
click at [82, 178] on button "button" at bounding box center [83, 170] width 18 height 18
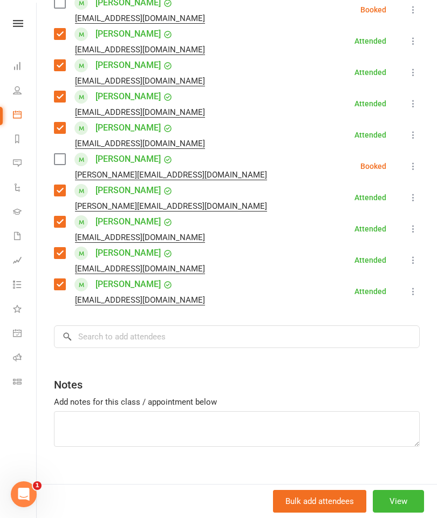
scroll to position [1413, 0]
click at [221, 331] on input "search" at bounding box center [237, 336] width 366 height 23
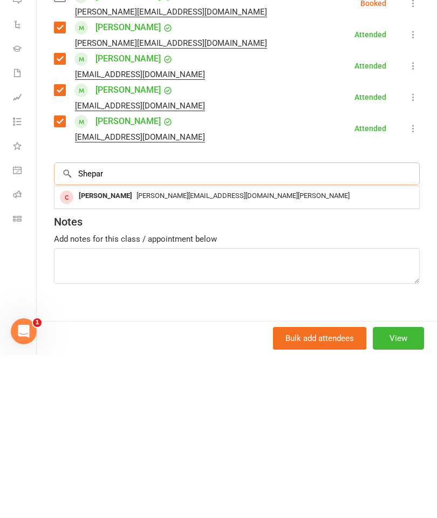
type input "[PERSON_NAME]"
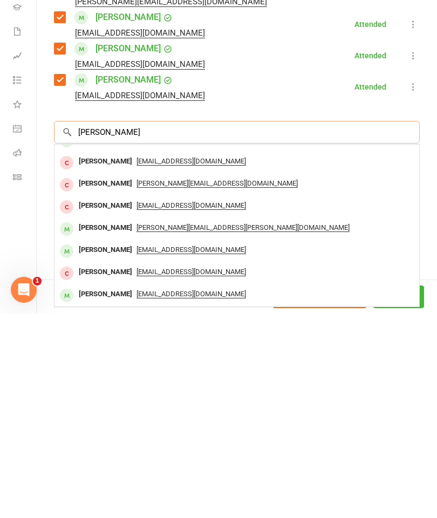
scroll to position [0, 0]
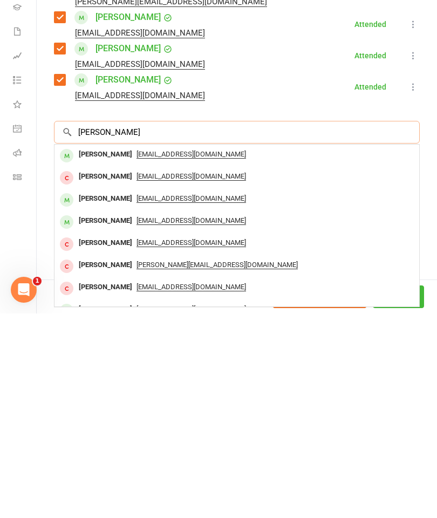
type input "[PERSON_NAME]"
click at [105, 418] on div "[PERSON_NAME]" at bounding box center [105, 426] width 62 height 16
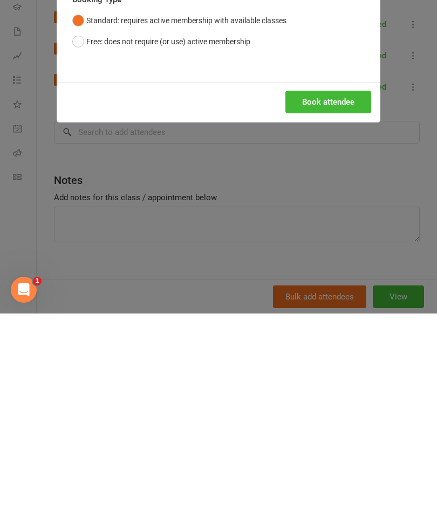
scroll to position [2055, 0]
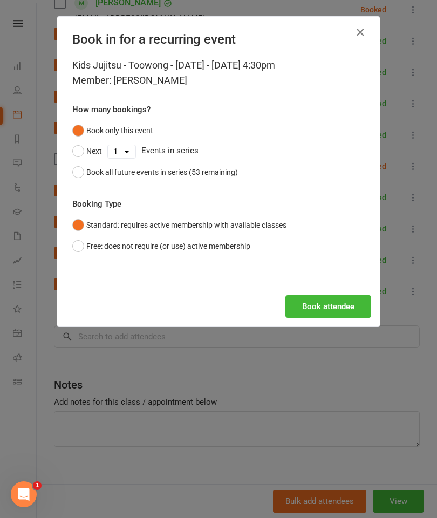
click at [355, 306] on button "Book attendee" at bounding box center [329, 306] width 86 height 23
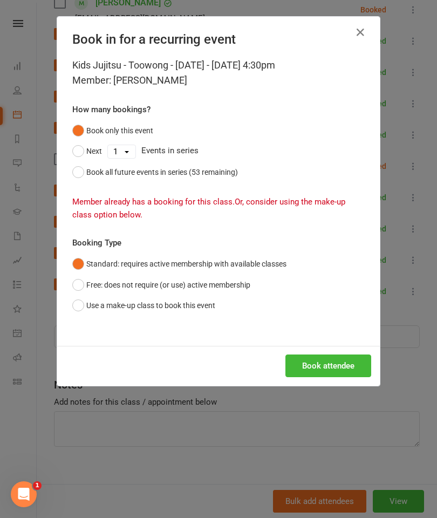
click at [215, 306] on button "Use a make-up class to book this event" at bounding box center [143, 305] width 143 height 21
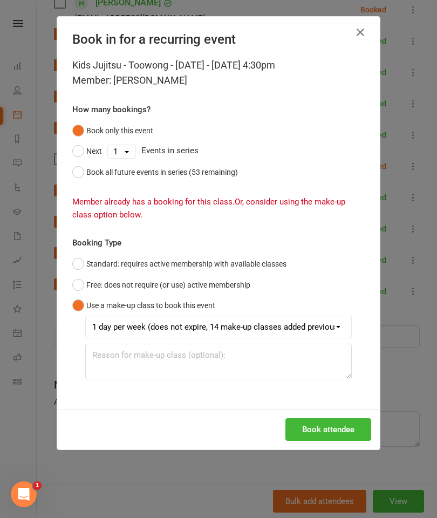
click at [351, 423] on button "Book attendee" at bounding box center [329, 429] width 86 height 23
click at [361, 36] on icon "button" at bounding box center [360, 32] width 13 height 13
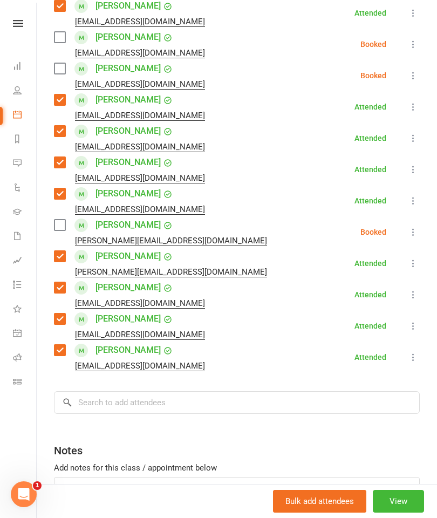
scroll to position [1347, 0]
click at [361, 391] on input "search" at bounding box center [237, 402] width 366 height 23
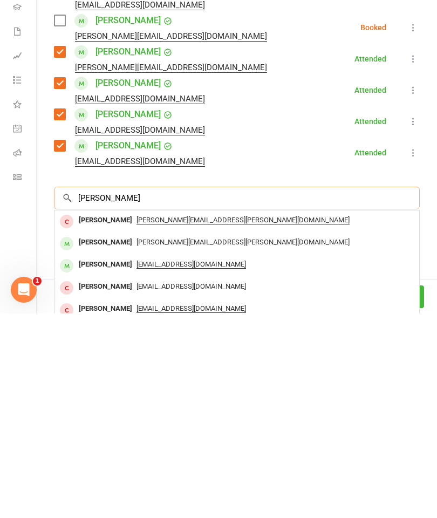
scroll to position [0, 0]
type input "[PERSON_NAME]"
click at [118, 437] on div "[PERSON_NAME] [PERSON_NAME][EMAIL_ADDRESS][PERSON_NAME][DOMAIN_NAME]" at bounding box center [237, 448] width 365 height 22
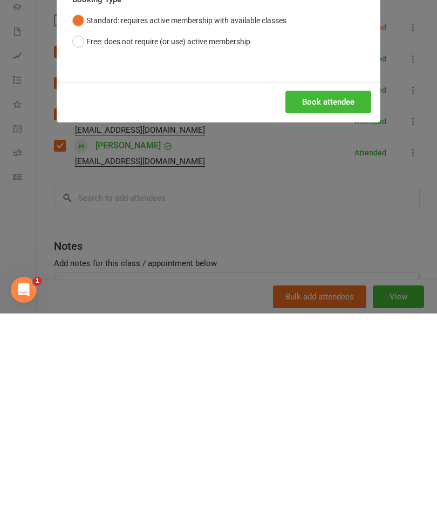
scroll to position [2284, 0]
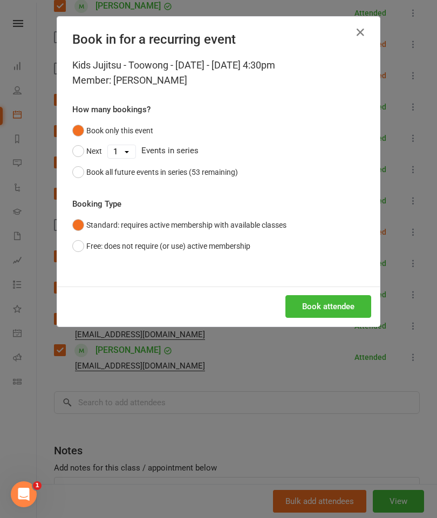
click at [344, 306] on button "Book attendee" at bounding box center [329, 306] width 86 height 23
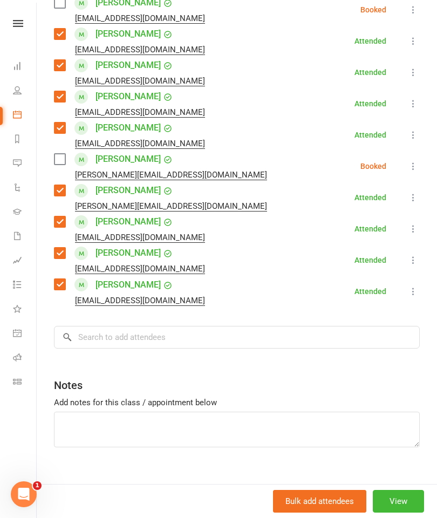
scroll to position [1435, 0]
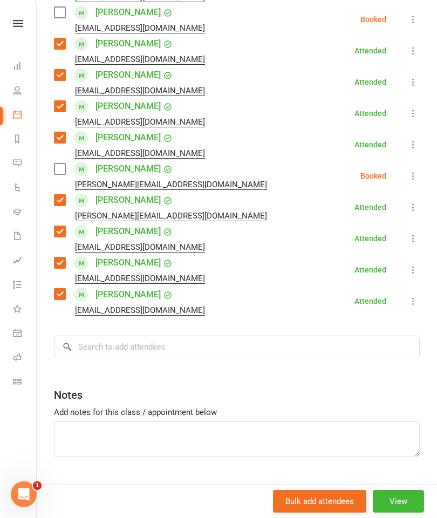
click at [57, 164] on label at bounding box center [59, 169] width 11 height 11
click at [334, 336] on input "search" at bounding box center [237, 347] width 366 height 23
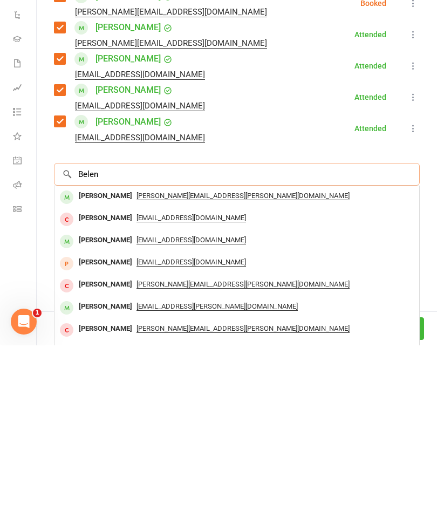
type input "Belen"
click at [85, 361] on div "[PERSON_NAME]" at bounding box center [105, 369] width 62 height 16
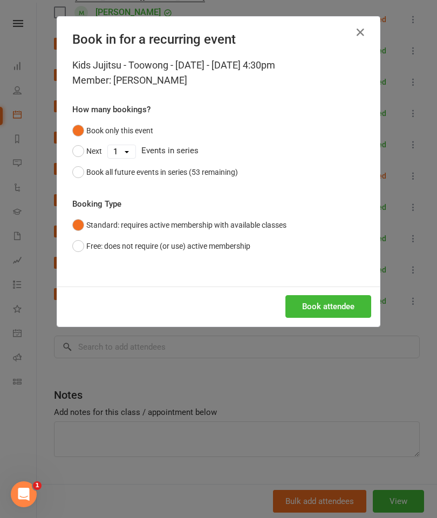
click at [336, 302] on button "Book attendee" at bounding box center [329, 306] width 86 height 23
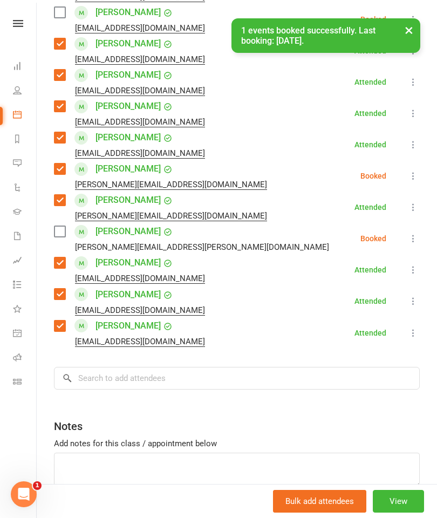
scroll to position [1466, 0]
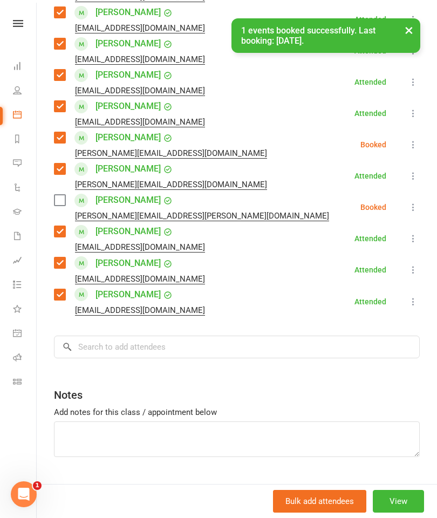
click at [65, 195] on label at bounding box center [59, 200] width 11 height 11
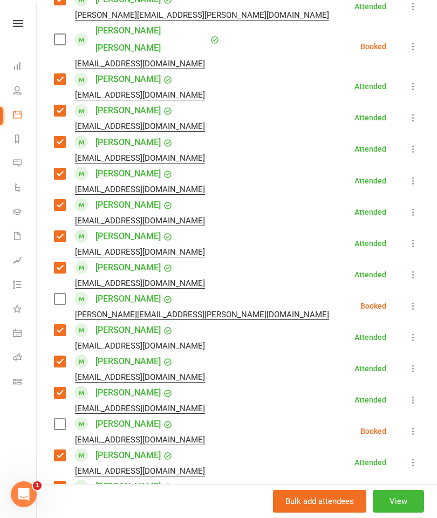
scroll to position [587, 0]
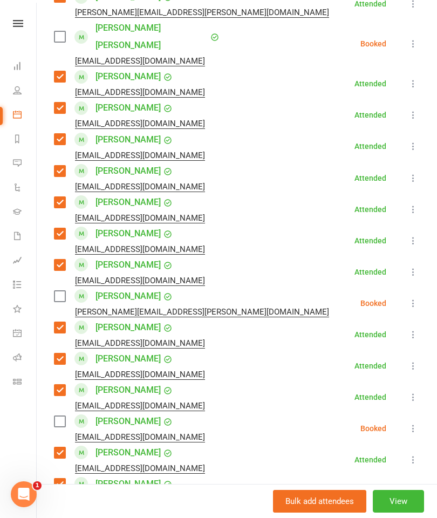
click at [61, 291] on label at bounding box center [59, 296] width 11 height 11
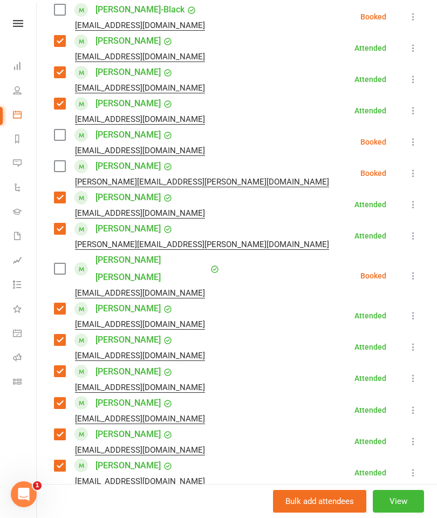
scroll to position [338, 0]
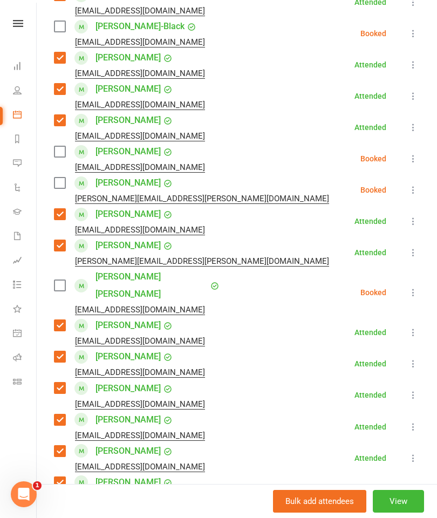
click at [62, 151] on label at bounding box center [59, 151] width 11 height 11
click at [57, 185] on label at bounding box center [59, 183] width 11 height 11
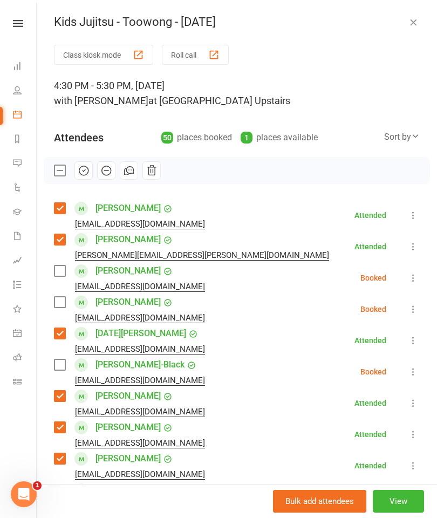
scroll to position [0, 0]
click at [88, 171] on icon "button" at bounding box center [83, 170] width 9 height 9
click at [410, 17] on icon "button" at bounding box center [413, 22] width 11 height 11
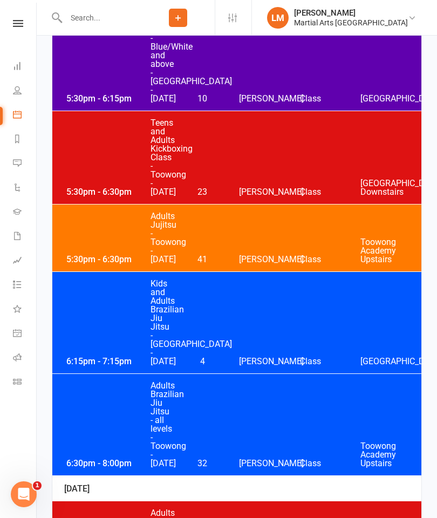
scroll to position [2043, 0]
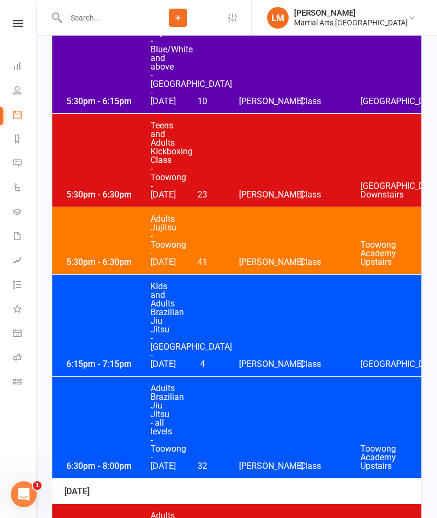
click at [96, 274] on div "5:30pm - 6:30pm Adults Jujitsu - [GEOGRAPHIC_DATA] - [DATE] 41 [PERSON_NAME] Cl…" at bounding box center [236, 240] width 369 height 67
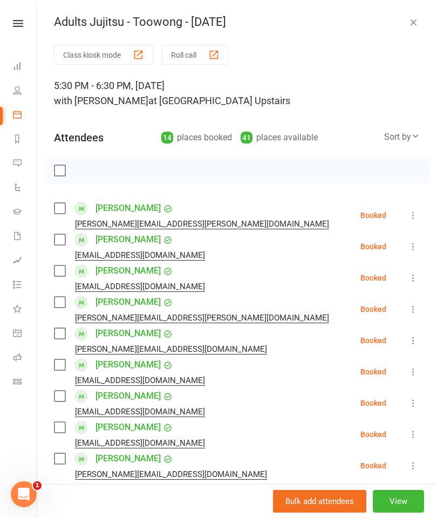
click at [62, 211] on label at bounding box center [59, 208] width 11 height 11
click at [65, 241] on label at bounding box center [59, 239] width 11 height 11
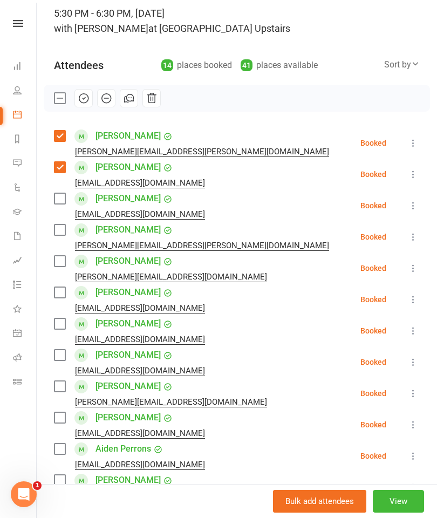
scroll to position [75, 0]
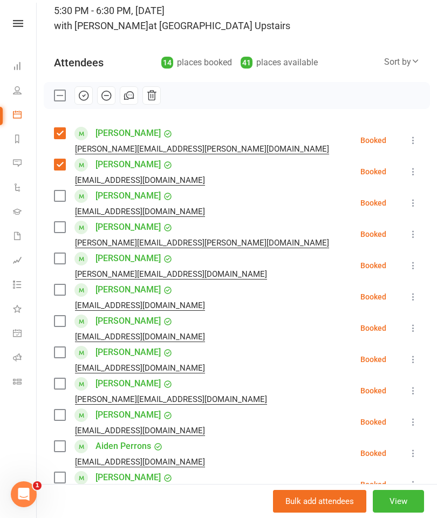
click at [63, 233] on label at bounding box center [59, 227] width 11 height 11
click at [62, 232] on label at bounding box center [59, 227] width 11 height 11
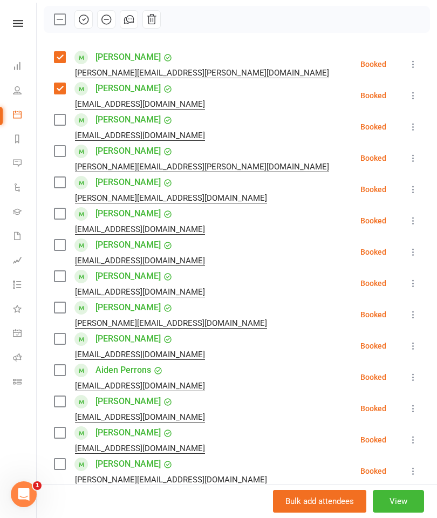
scroll to position [152, 0]
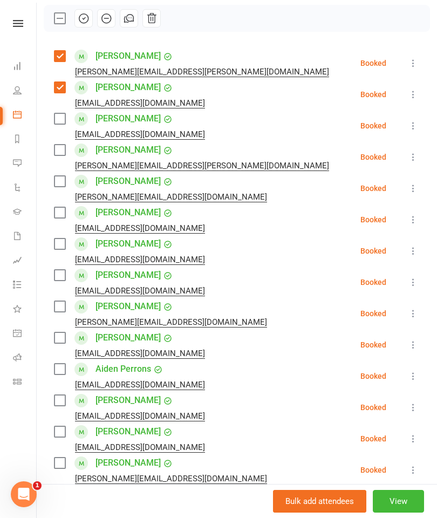
click at [62, 155] on label at bounding box center [59, 150] width 11 height 11
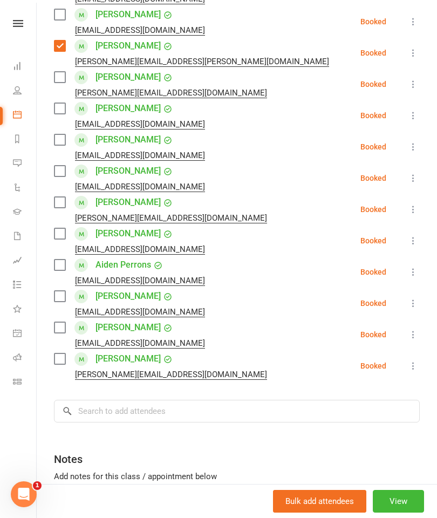
scroll to position [257, 0]
click at [63, 112] on label at bounding box center [59, 108] width 11 height 11
click at [58, 136] on label at bounding box center [59, 139] width 11 height 11
click at [56, 169] on label at bounding box center [59, 170] width 11 height 11
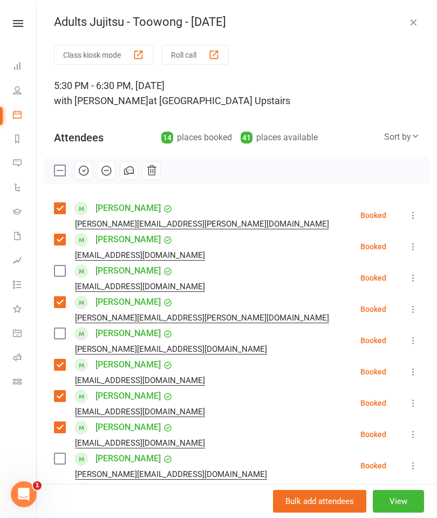
scroll to position [0, 0]
click at [411, 17] on icon "button" at bounding box center [413, 22] width 11 height 11
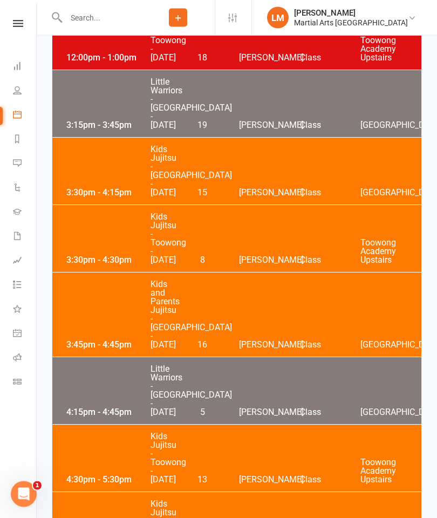
click at [337, 205] on div "3:30pm - 4:15pm Kids Jujitsu - [GEOGRAPHIC_DATA] - [DATE] 15 [PERSON_NAME] Clas…" at bounding box center [236, 171] width 369 height 67
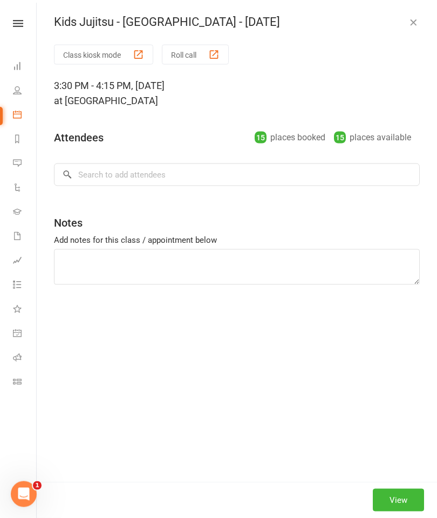
scroll to position [396, 0]
click at [413, 21] on icon "button" at bounding box center [413, 22] width 11 height 11
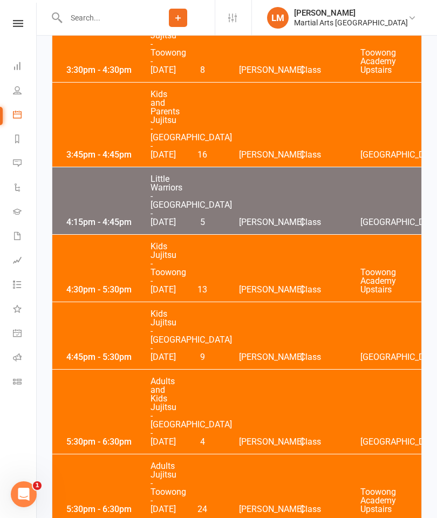
scroll to position [588, 0]
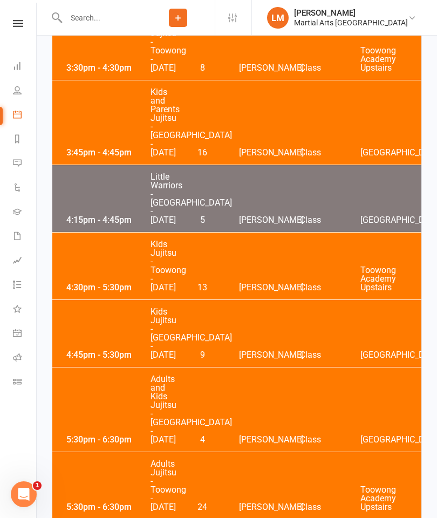
click at [111, 300] on div "4:30pm - 5:30pm Kids Jujitsu - Toowong - [DATE] 13 [PERSON_NAME] Class [GEOGRAP…" at bounding box center [236, 266] width 369 height 67
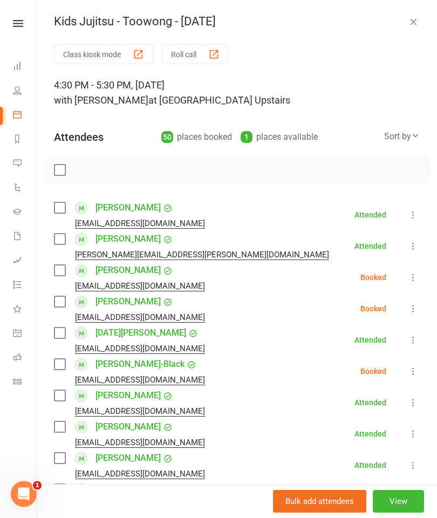
scroll to position [712, 0]
click at [59, 212] on label at bounding box center [59, 208] width 11 height 11
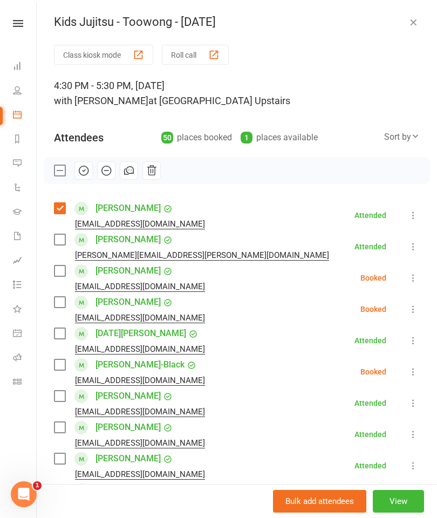
click at [58, 236] on label at bounding box center [59, 239] width 11 height 11
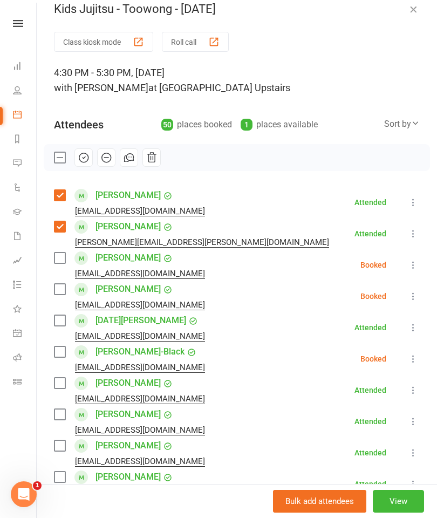
scroll to position [21, 0]
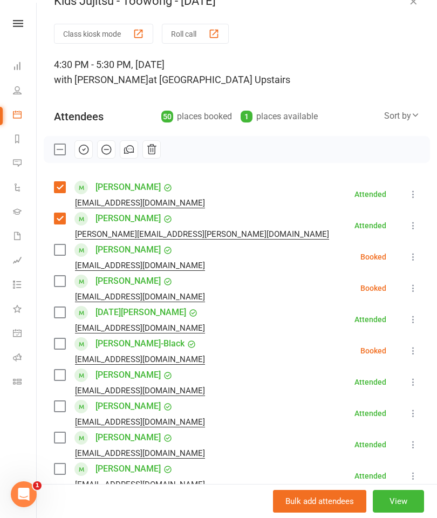
click at [64, 247] on label at bounding box center [59, 250] width 11 height 11
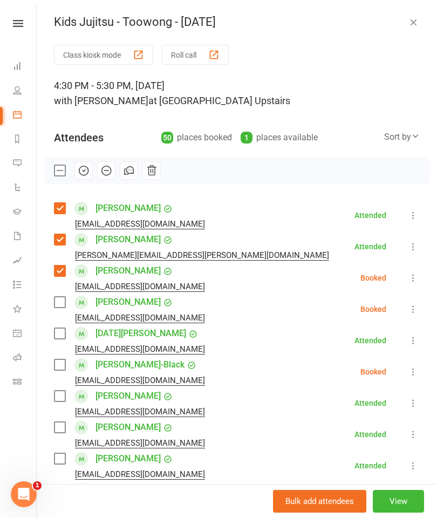
scroll to position [0, 0]
click at [412, 21] on icon "button" at bounding box center [413, 22] width 11 height 11
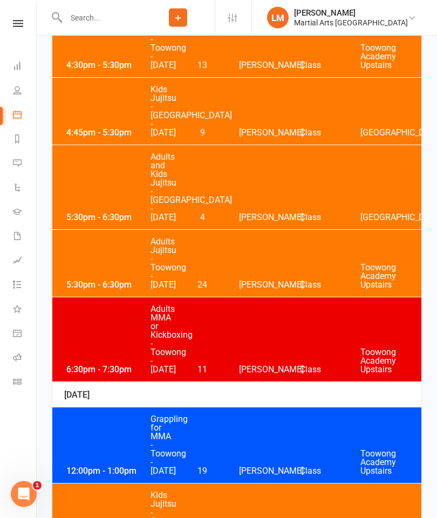
click at [109, 297] on div "5:30pm - 6:30pm Adults Jujitsu - Toowong - [DATE] 24 [PERSON_NAME] Class [GEOGR…" at bounding box center [236, 263] width 369 height 67
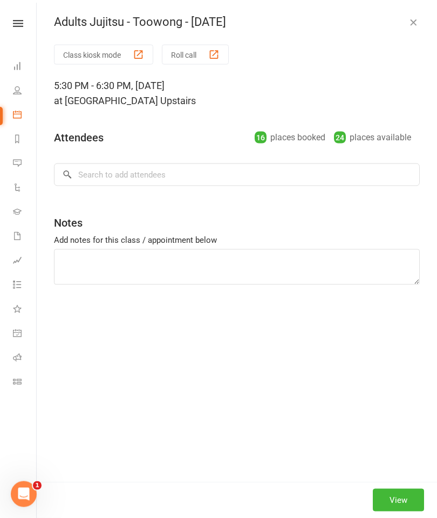
scroll to position [810, 0]
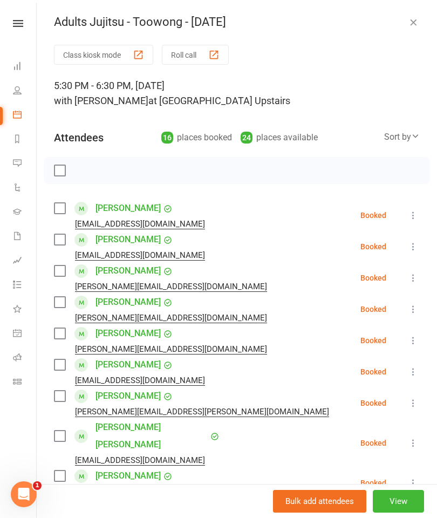
click at [56, 214] on label at bounding box center [59, 208] width 11 height 11
click at [65, 245] on label at bounding box center [59, 239] width 11 height 11
click at [59, 274] on label at bounding box center [59, 271] width 11 height 11
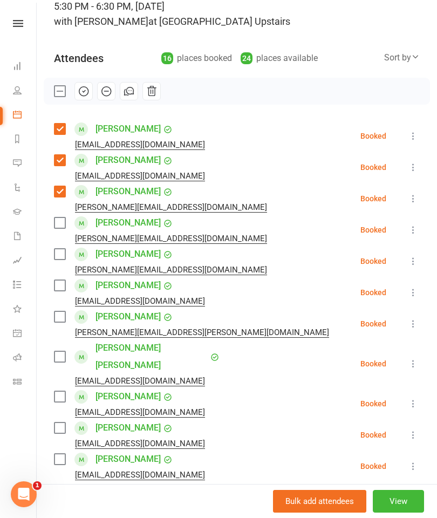
scroll to position [79, 0]
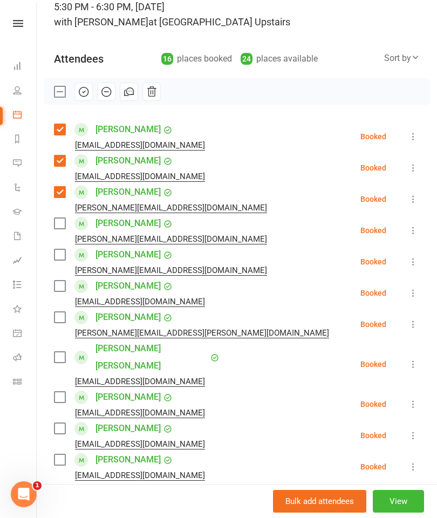
click at [64, 260] on label at bounding box center [59, 254] width 11 height 11
click at [63, 289] on label at bounding box center [59, 286] width 11 height 11
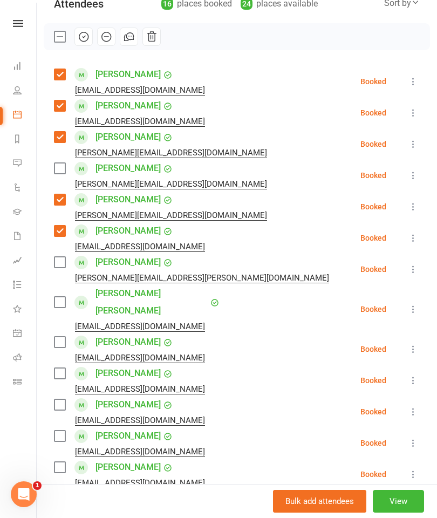
scroll to position [134, 0]
click at [65, 264] on label at bounding box center [59, 262] width 11 height 11
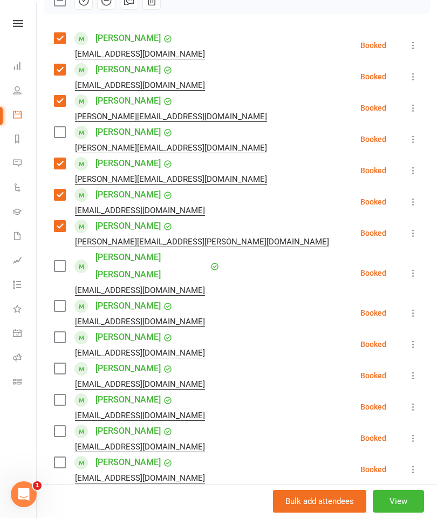
scroll to position [174, 0]
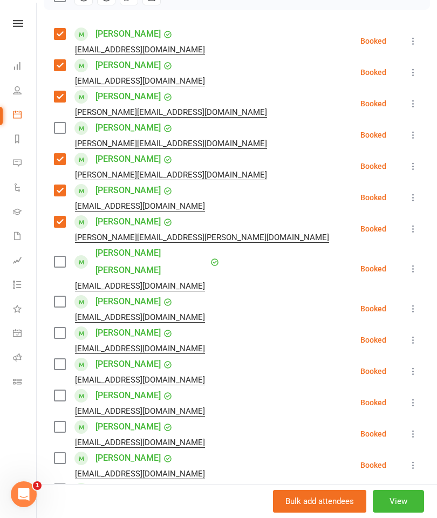
click at [63, 296] on label at bounding box center [59, 301] width 11 height 11
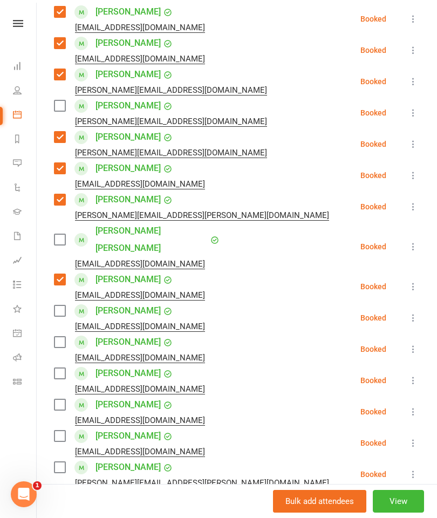
scroll to position [201, 0]
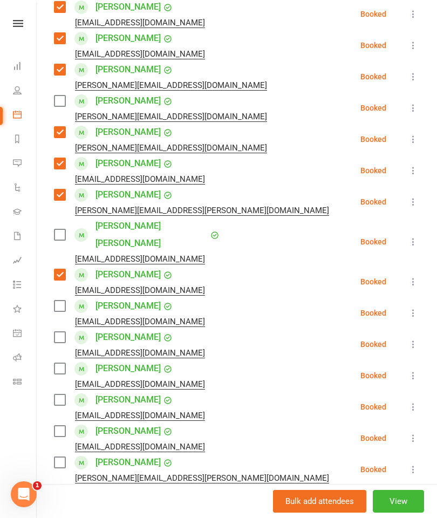
click at [64, 301] on label at bounding box center [59, 306] width 11 height 11
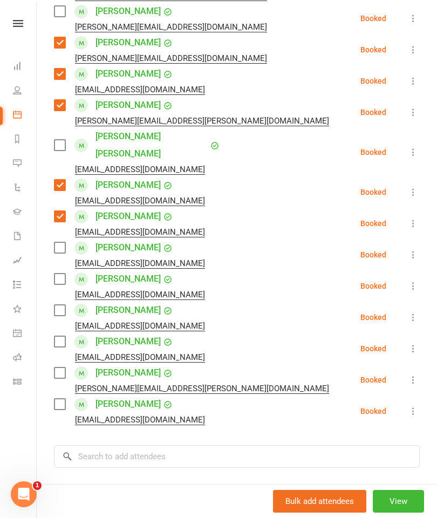
scroll to position [288, 0]
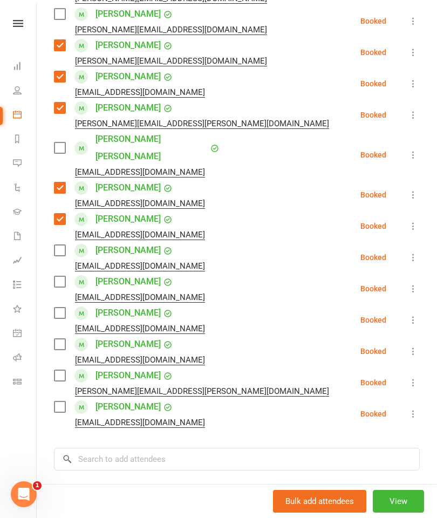
click at [60, 245] on label at bounding box center [59, 250] width 11 height 11
click at [65, 276] on label at bounding box center [59, 281] width 11 height 11
click at [65, 308] on label at bounding box center [59, 313] width 11 height 11
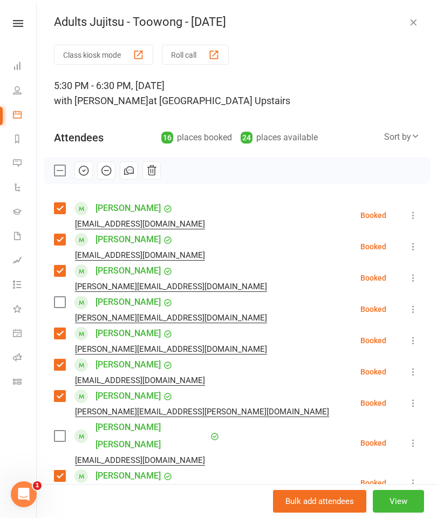
scroll to position [0, 0]
click at [87, 167] on icon "button" at bounding box center [84, 171] width 12 height 12
click at [59, 307] on label at bounding box center [59, 302] width 11 height 11
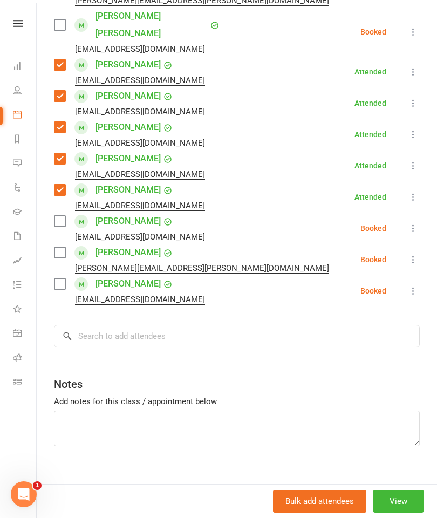
scroll to position [411, 0]
click at [334, 325] on input "search" at bounding box center [237, 336] width 366 height 23
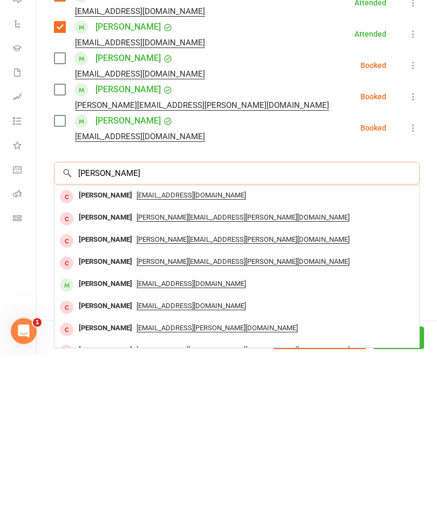
type input "[PERSON_NAME]"
click at [111, 440] on div "[PERSON_NAME]" at bounding box center [105, 448] width 62 height 16
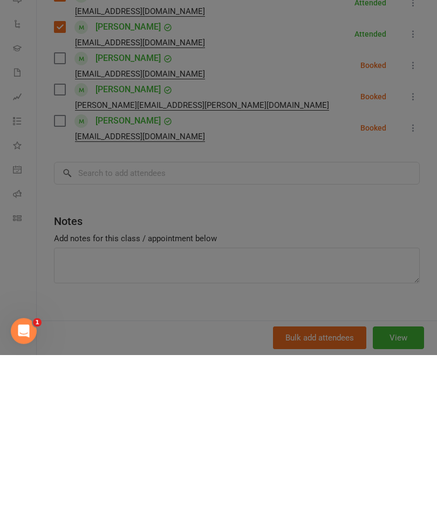
scroll to position [1016, 0]
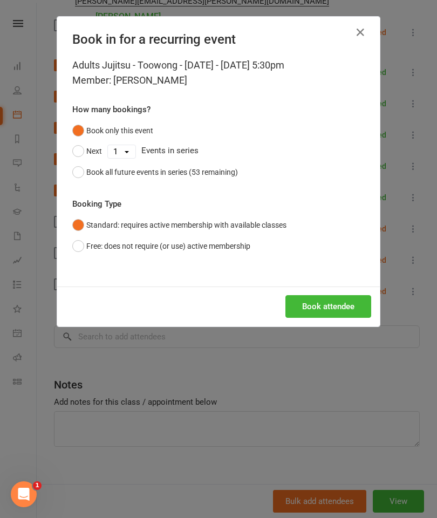
click at [77, 175] on button "Book all future events in series (53 remaining)" at bounding box center [155, 172] width 166 height 21
click at [347, 313] on button "Book attendee" at bounding box center [329, 306] width 86 height 23
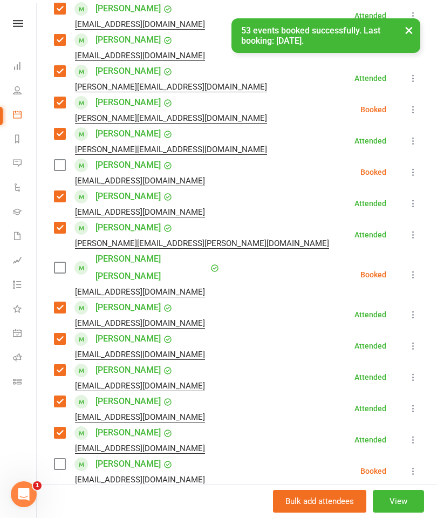
scroll to position [185, 0]
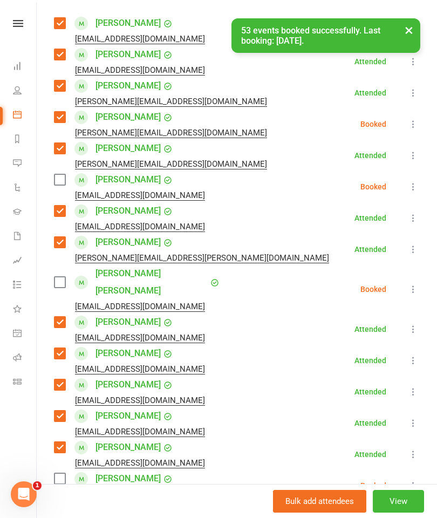
click at [63, 181] on label at bounding box center [59, 179] width 11 height 11
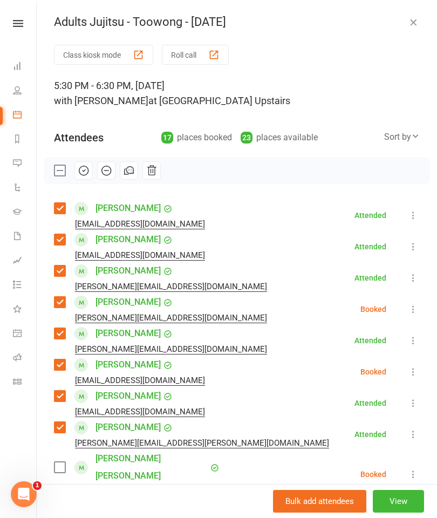
scroll to position [0, 0]
click at [87, 176] on icon "button" at bounding box center [84, 171] width 12 height 12
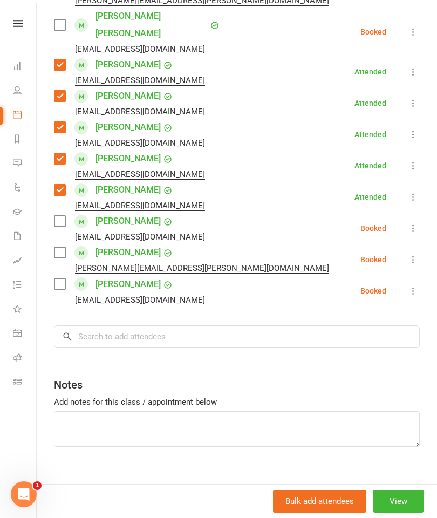
scroll to position [442, 0]
click at [337, 330] on input "search" at bounding box center [237, 337] width 366 height 23
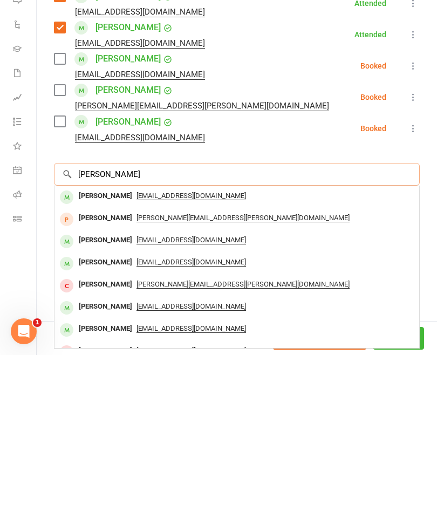
type input "[PERSON_NAME]"
click at [125, 351] on div "[PERSON_NAME]" at bounding box center [105, 359] width 62 height 16
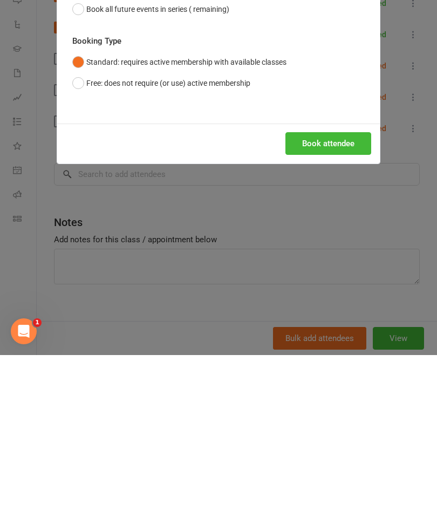
scroll to position [1179, 0]
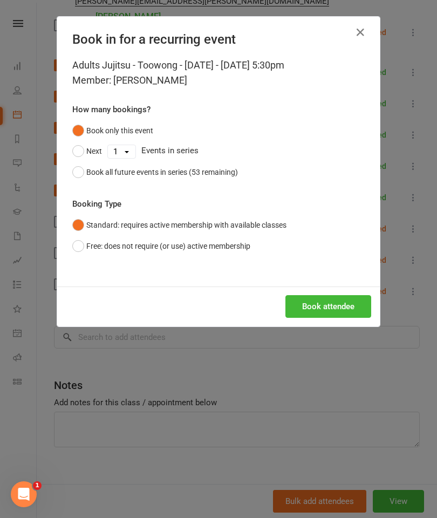
click at [354, 295] on button "Book attendee" at bounding box center [329, 306] width 86 height 23
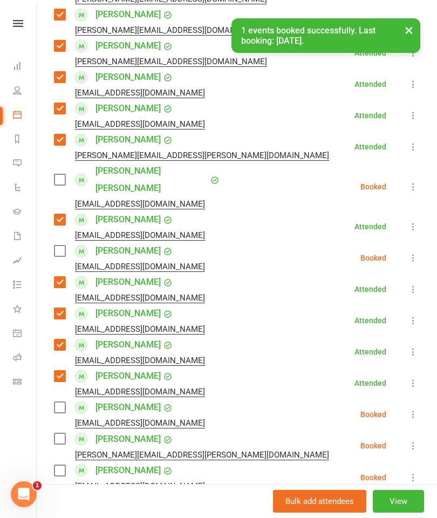
scroll to position [285, 0]
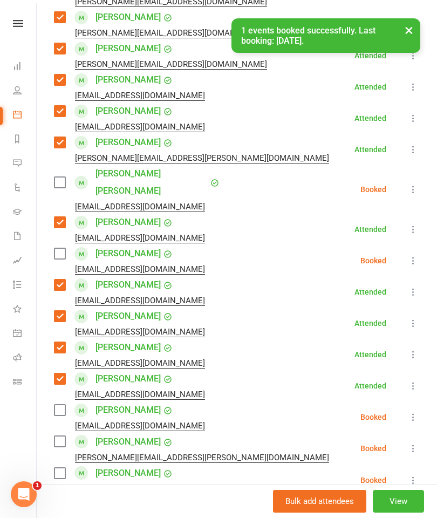
click at [61, 248] on label at bounding box center [59, 253] width 11 height 11
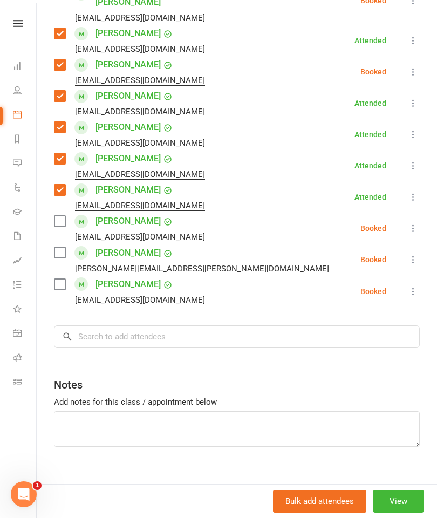
scroll to position [473, 0]
click at [357, 327] on input "search" at bounding box center [237, 337] width 366 height 23
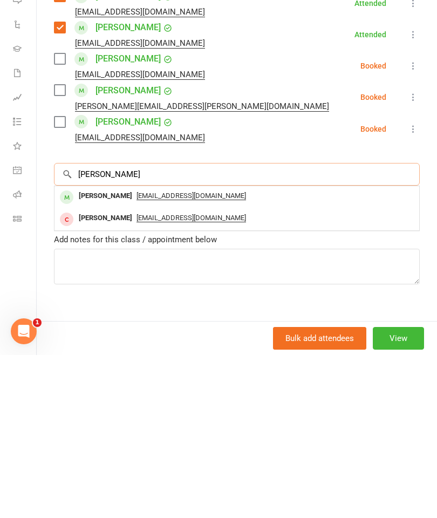
type input "Lynx"
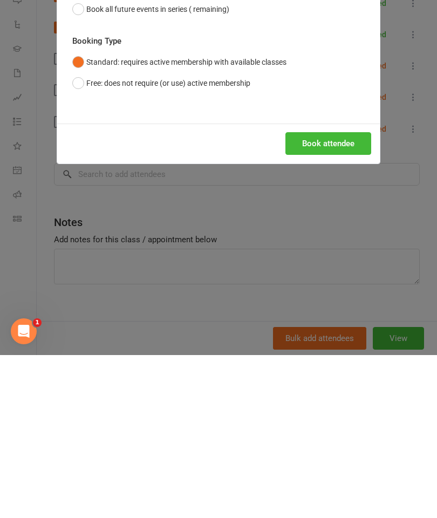
scroll to position [1342, 0]
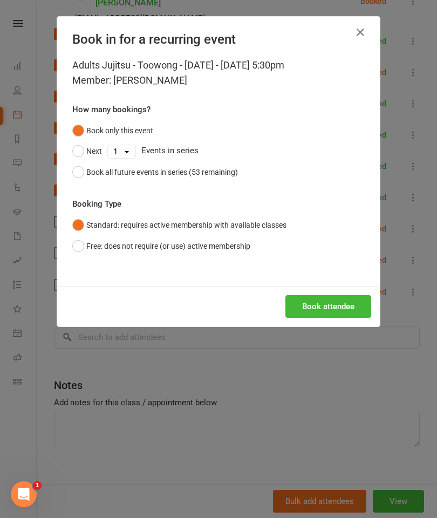
click at [396, 410] on div "Book in for a recurring event Adults Jujitsu - Toowong - [DATE] - [DATE] 5:30pm…" at bounding box center [218, 259] width 437 height 518
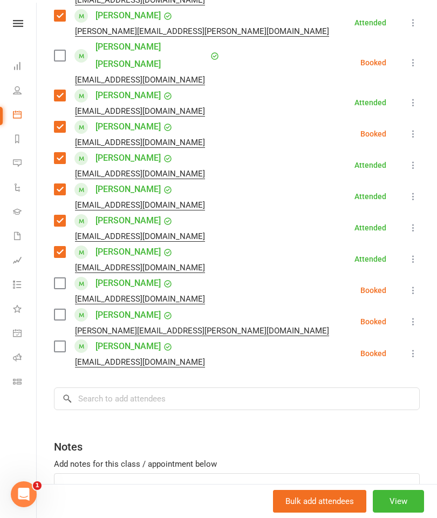
scroll to position [411, 0]
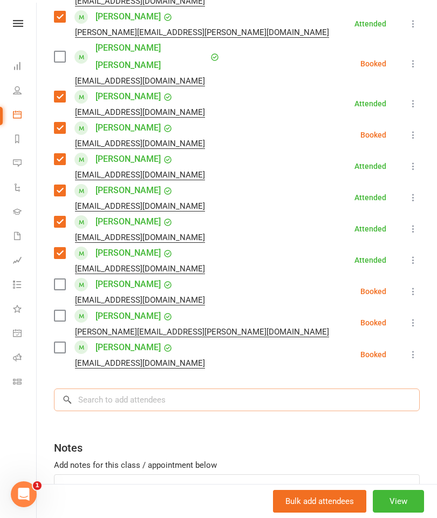
click at [342, 389] on input "search" at bounding box center [237, 400] width 366 height 23
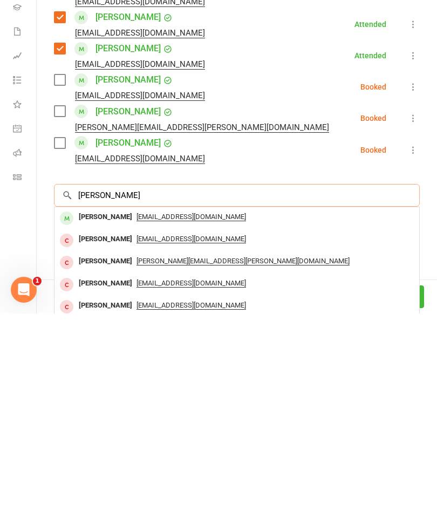
type input "[PERSON_NAME]"
click at [117, 414] on div "[PERSON_NAME]" at bounding box center [105, 422] width 62 height 16
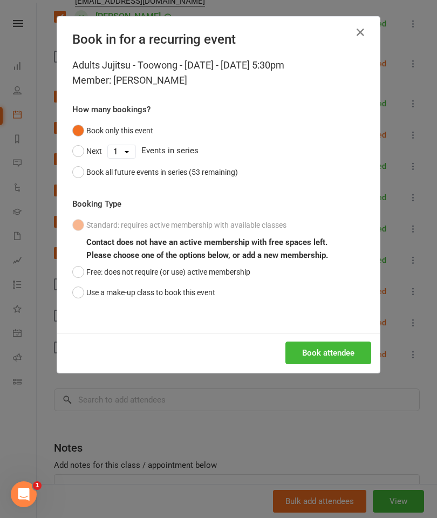
click at [89, 287] on button "Use a make-up class to book this event" at bounding box center [143, 292] width 143 height 21
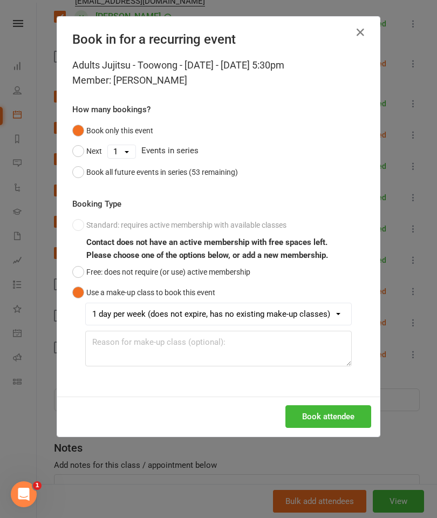
click at [352, 421] on button "Book attendee" at bounding box center [329, 416] width 86 height 23
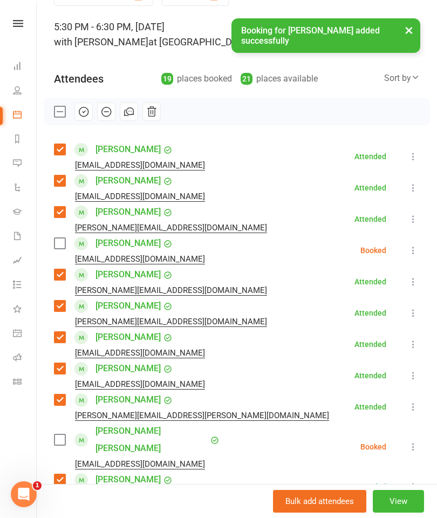
scroll to position [51, 0]
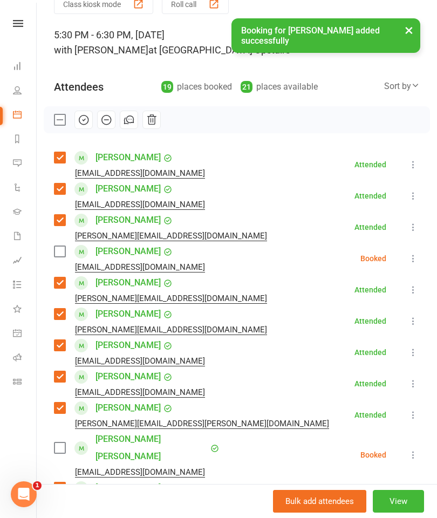
click at [58, 262] on div "[EMAIL_ADDRESS][DOMAIN_NAME]" at bounding box center [131, 267] width 155 height 14
click at [62, 257] on label at bounding box center [59, 251] width 11 height 11
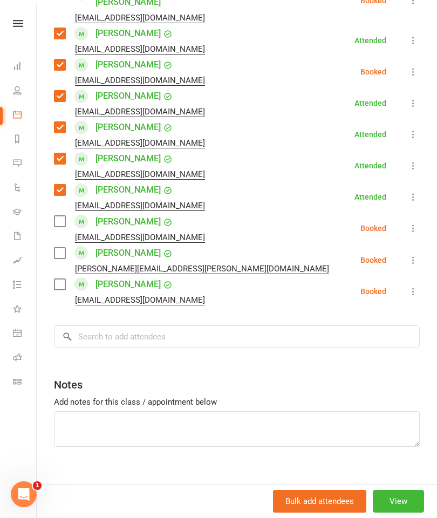
scroll to position [505, 0]
click at [361, 326] on input "search" at bounding box center [237, 337] width 366 height 23
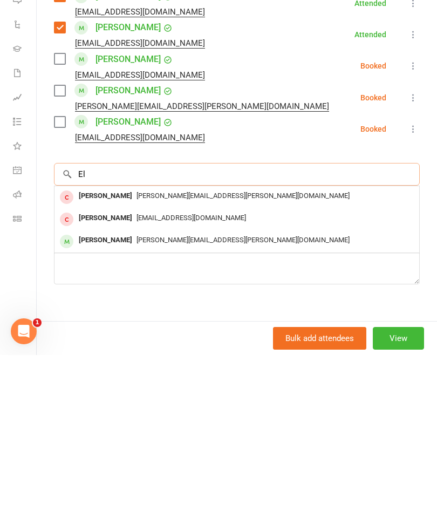
type input "E"
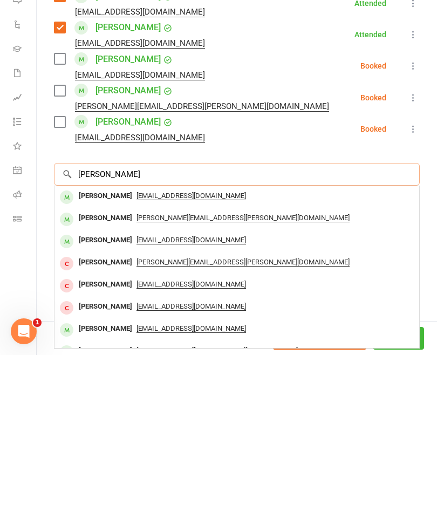
type input "[PERSON_NAME]"
click at [103, 396] on div "[PERSON_NAME]" at bounding box center [105, 404] width 62 height 16
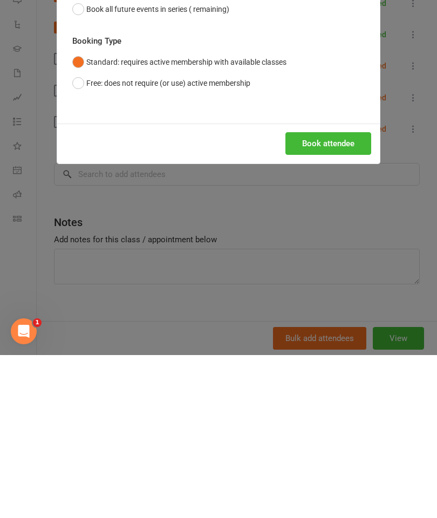
scroll to position [1731, 0]
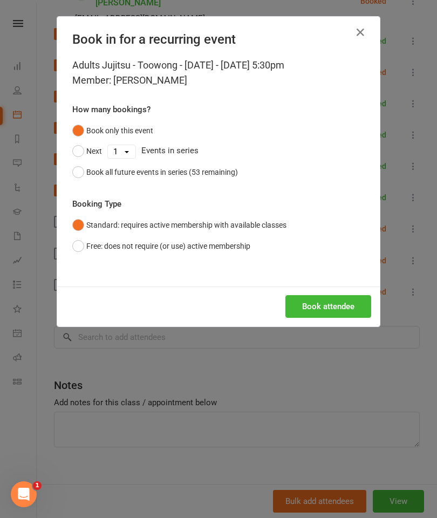
click at [356, 310] on button "Book attendee" at bounding box center [329, 306] width 86 height 23
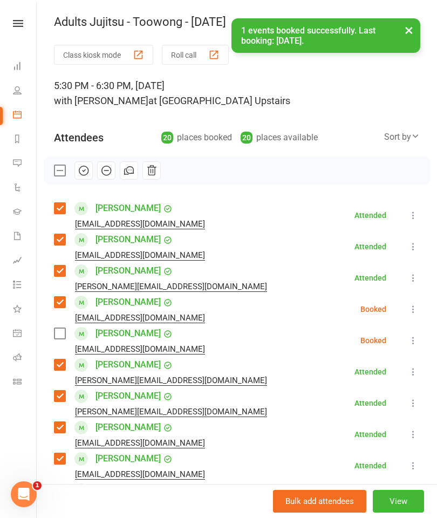
scroll to position [0, 0]
click at [56, 335] on label at bounding box center [59, 333] width 11 height 11
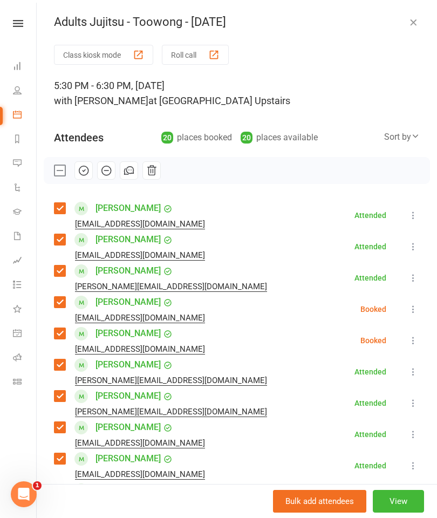
click at [82, 177] on button "button" at bounding box center [83, 170] width 18 height 18
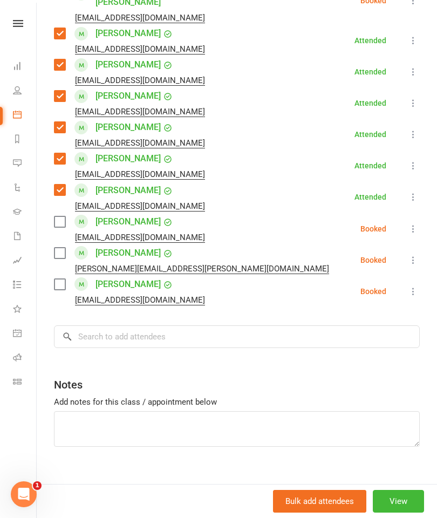
scroll to position [536, 0]
click at [354, 329] on input "search" at bounding box center [237, 337] width 366 height 23
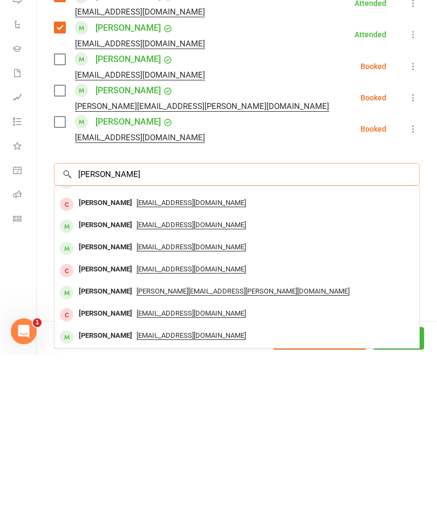
scroll to position [59, 0]
type input "E"
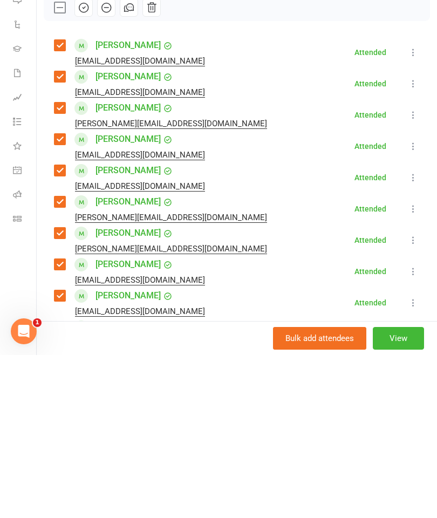
scroll to position [0, 0]
click at [87, 165] on icon "button" at bounding box center [84, 171] width 12 height 12
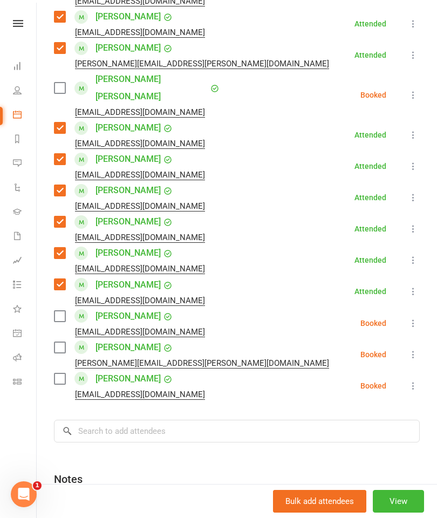
scroll to position [449, 0]
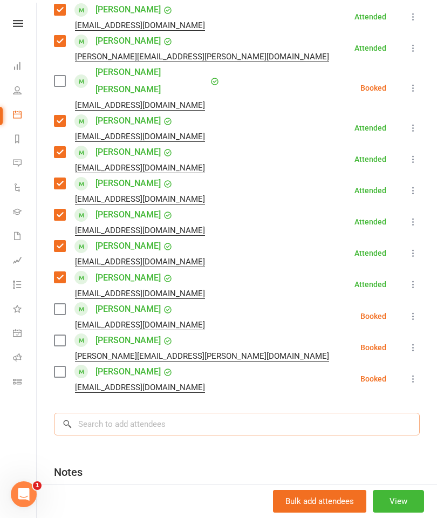
click at [350, 413] on input "search" at bounding box center [237, 424] width 366 height 23
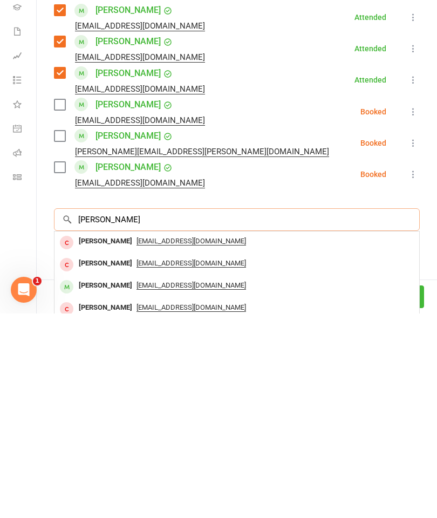
scroll to position [0, 0]
type input "[PERSON_NAME]"
click at [100, 483] on div "[PERSON_NAME]" at bounding box center [105, 491] width 62 height 16
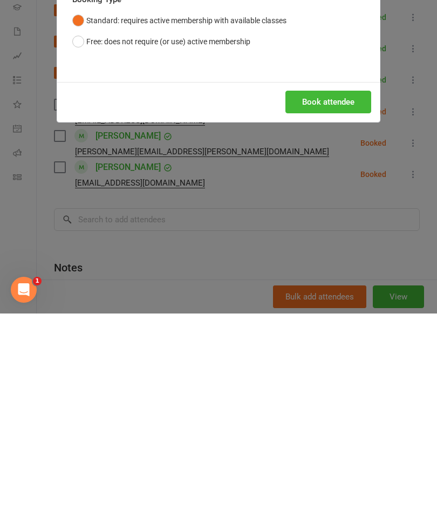
scroll to position [2144, 0]
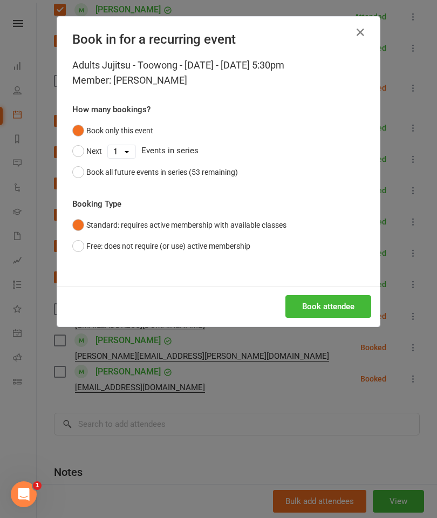
click at [356, 295] on button "Book attendee" at bounding box center [329, 306] width 86 height 23
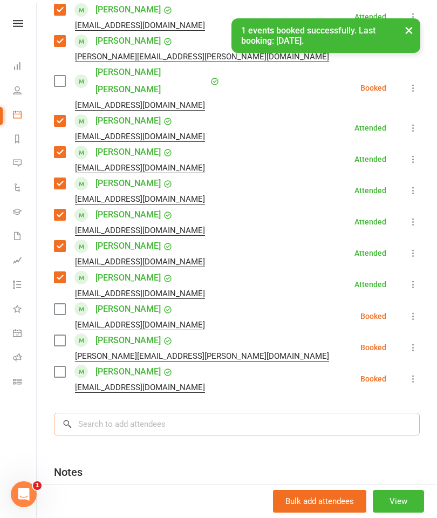
click at [355, 413] on input "search" at bounding box center [237, 424] width 366 height 23
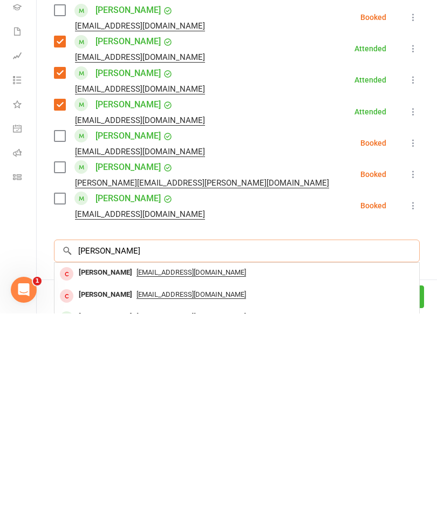
type input "[PERSON_NAME]"
click at [111, 514] on div "[PERSON_NAME]" at bounding box center [105, 522] width 62 height 16
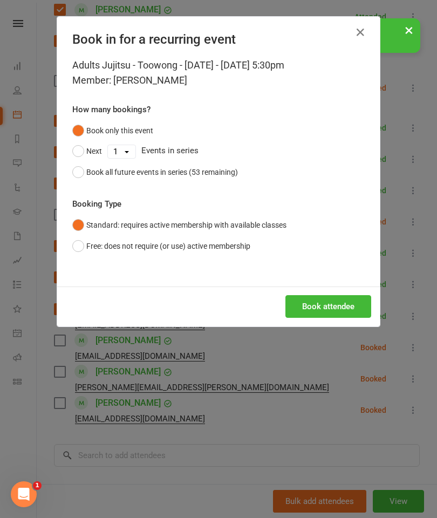
click at [336, 307] on button "Book attendee" at bounding box center [329, 306] width 86 height 23
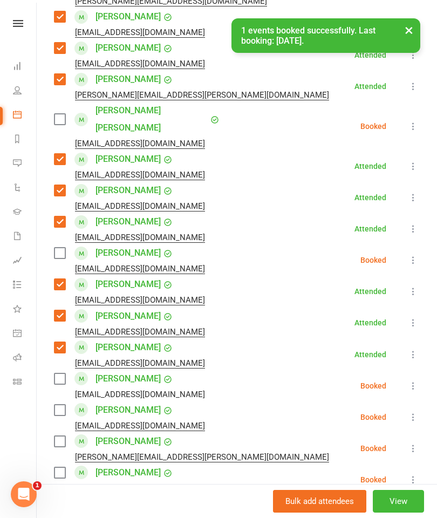
scroll to position [415, 0]
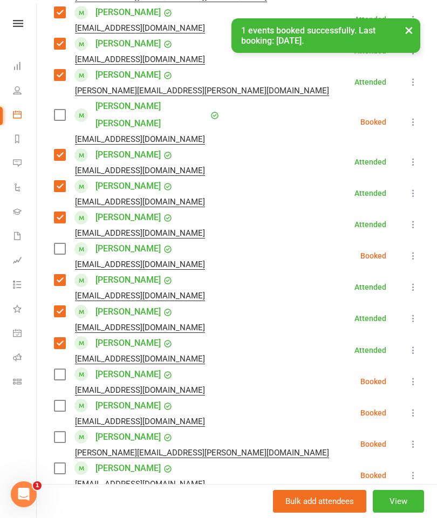
click at [59, 369] on label at bounding box center [59, 374] width 11 height 11
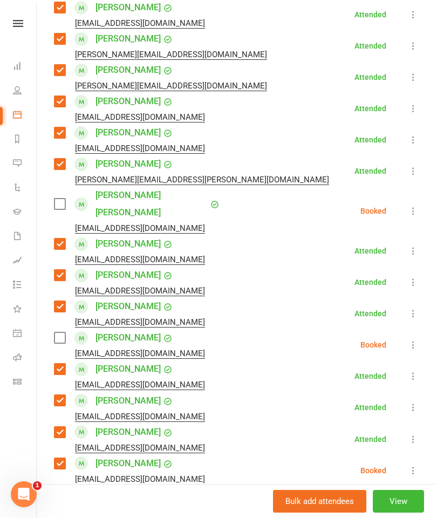
scroll to position [323, 0]
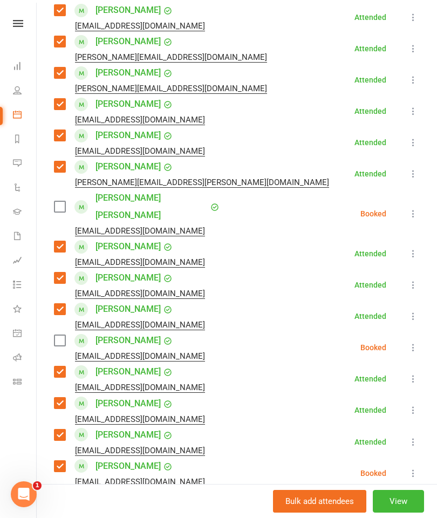
click at [64, 335] on label at bounding box center [59, 340] width 11 height 11
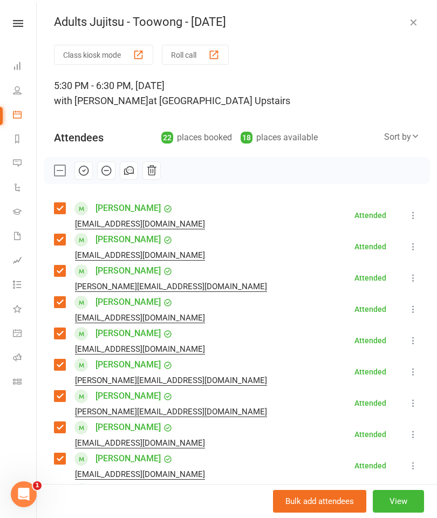
scroll to position [0, 0]
click at [85, 172] on icon "button" at bounding box center [84, 171] width 12 height 12
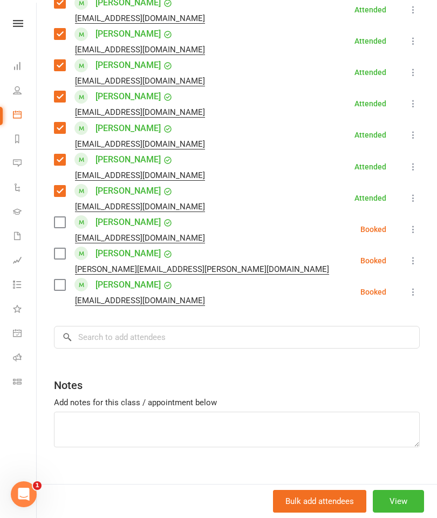
scroll to position [599, 0]
click at [317, 326] on input "search" at bounding box center [237, 337] width 366 height 23
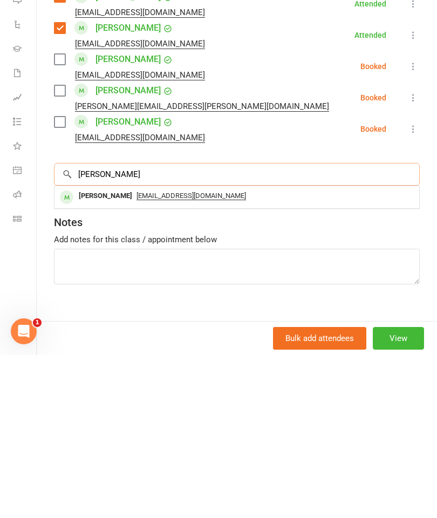
type input "[PERSON_NAME]"
click at [89, 351] on div "[PERSON_NAME]" at bounding box center [105, 359] width 62 height 16
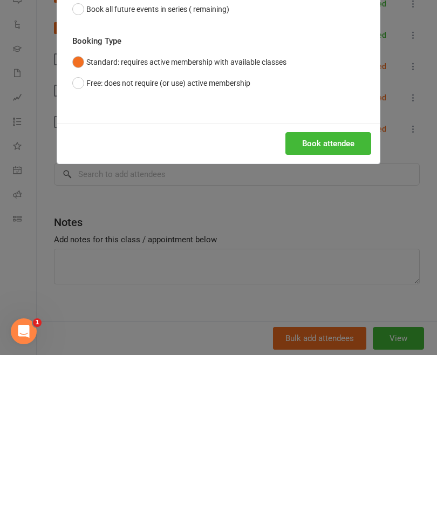
scroll to position [2557, 0]
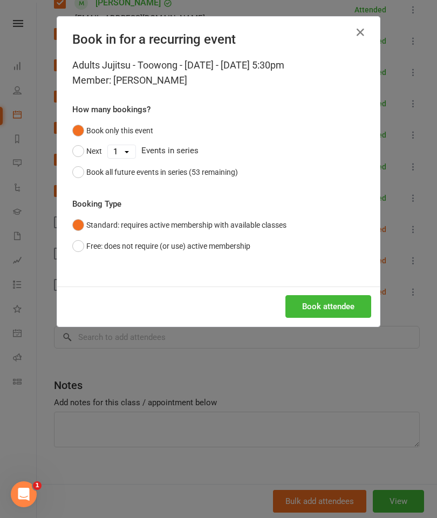
click at [334, 314] on button "Book attendee" at bounding box center [329, 306] width 86 height 23
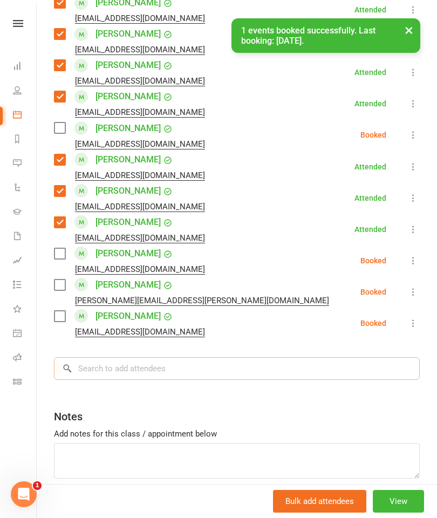
click at [289, 357] on input "search" at bounding box center [237, 368] width 366 height 23
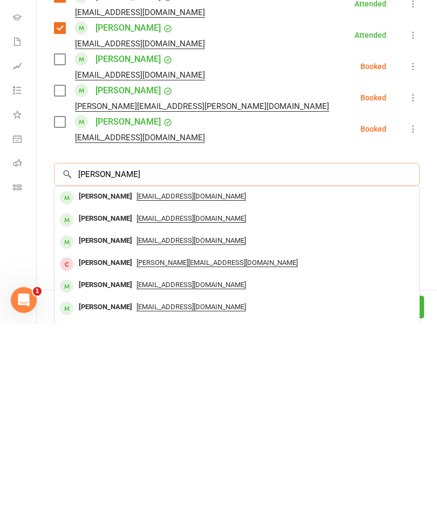
type input "[PERSON_NAME]"
click at [85, 383] on div "[PERSON_NAME]" at bounding box center [105, 391] width 62 height 16
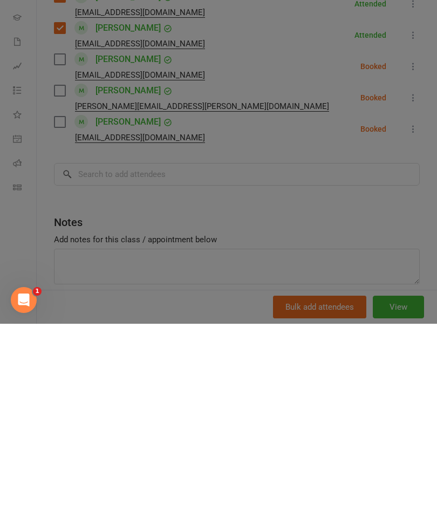
scroll to position [2751, 0]
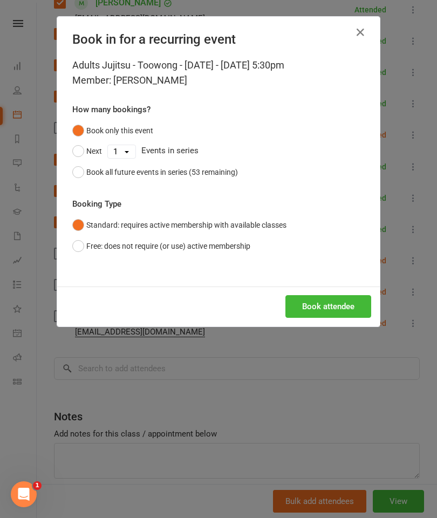
click at [327, 310] on button "Book attendee" at bounding box center [329, 306] width 86 height 23
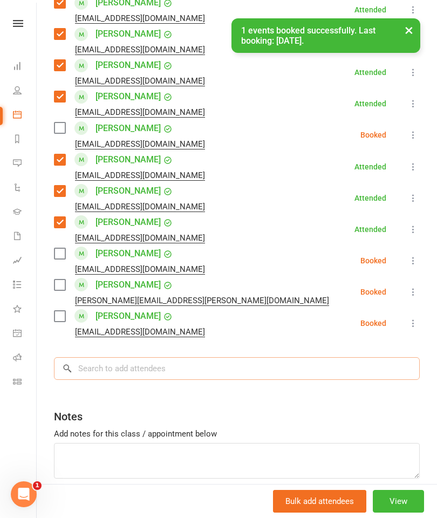
click at [327, 357] on input "search" at bounding box center [237, 368] width 366 height 23
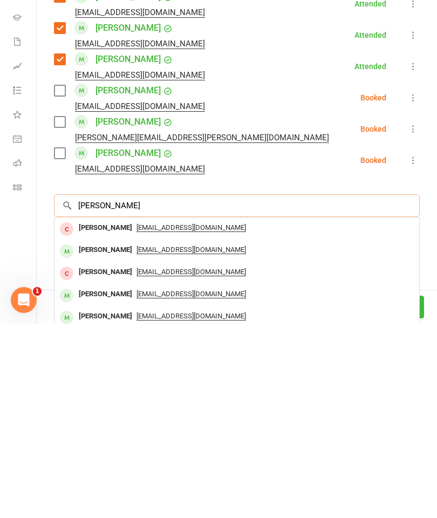
type input "[PERSON_NAME]"
click at [96, 437] on div "[PERSON_NAME]" at bounding box center [105, 445] width 62 height 16
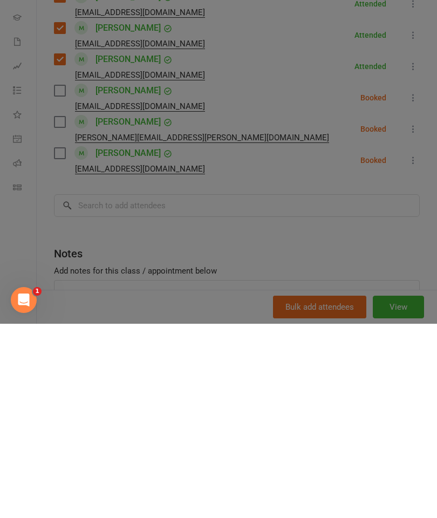
scroll to position [2945, 0]
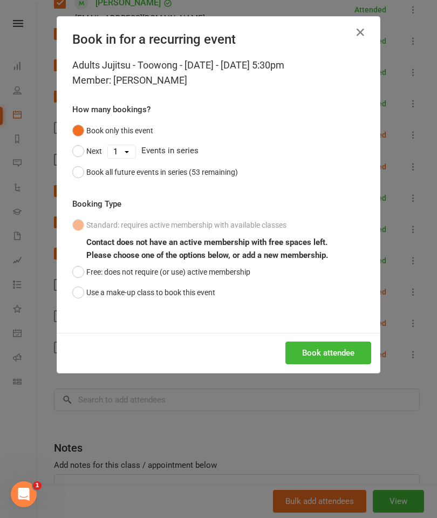
click at [330, 355] on button "Book attendee" at bounding box center [329, 353] width 86 height 23
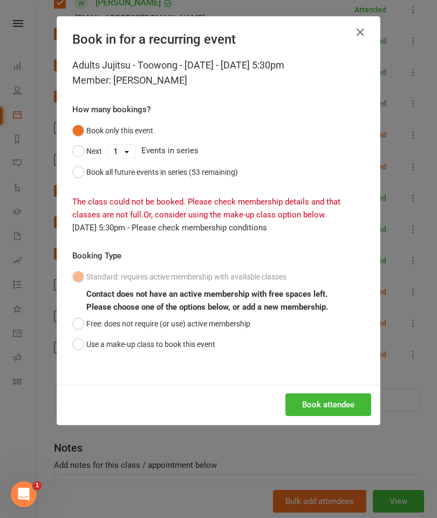
click at [114, 340] on button "Use a make-up class to book this event" at bounding box center [143, 344] width 143 height 21
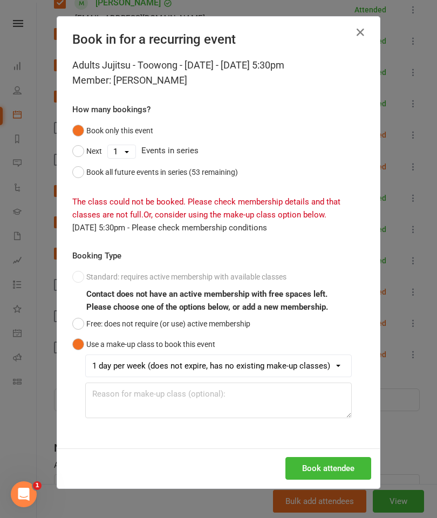
click at [324, 466] on button "Book attendee" at bounding box center [329, 468] width 86 height 23
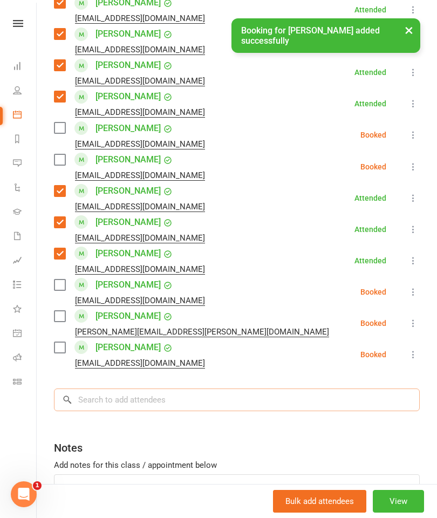
click at [263, 392] on input "search" at bounding box center [237, 400] width 366 height 23
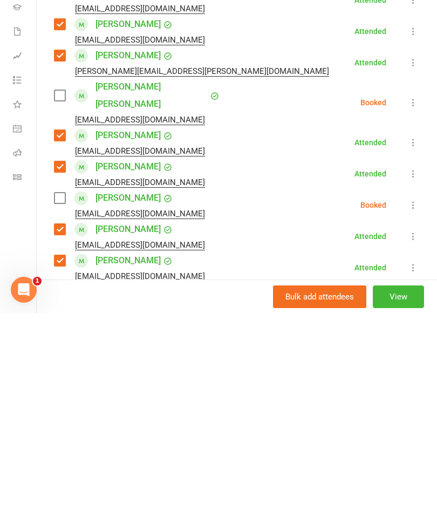
scroll to position [229, 0]
click at [60, 398] on label at bounding box center [59, 403] width 11 height 11
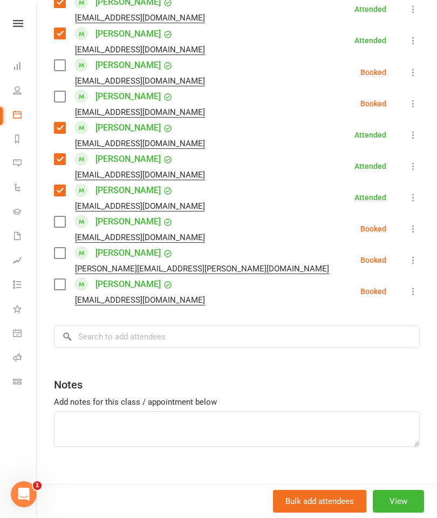
scroll to position [693, 0]
click at [131, 326] on input "search" at bounding box center [237, 337] width 366 height 23
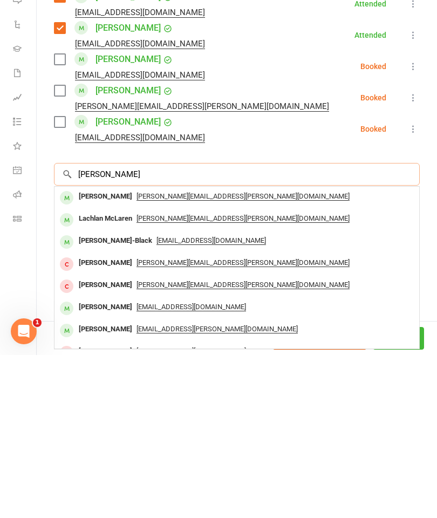
type input "[PERSON_NAME]"
click at [89, 352] on div "[PERSON_NAME]" at bounding box center [105, 360] width 62 height 16
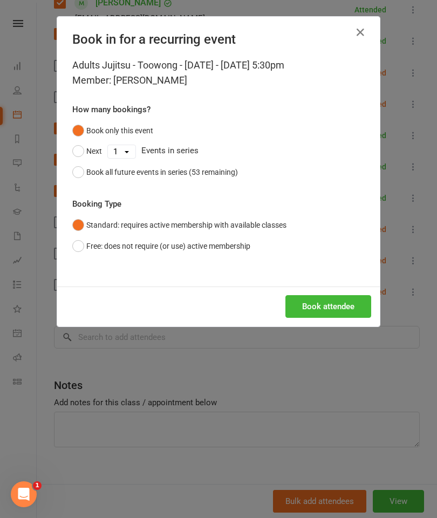
click at [322, 302] on button "Book attendee" at bounding box center [329, 306] width 86 height 23
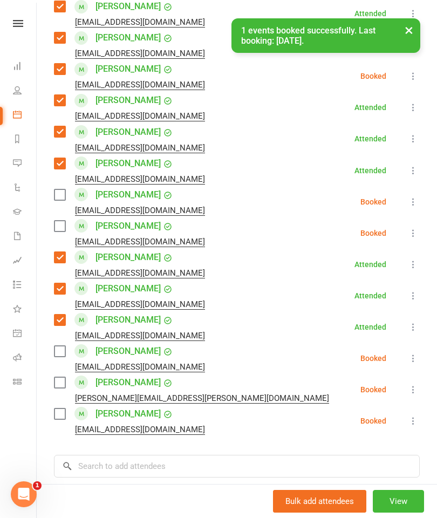
scroll to position [594, 0]
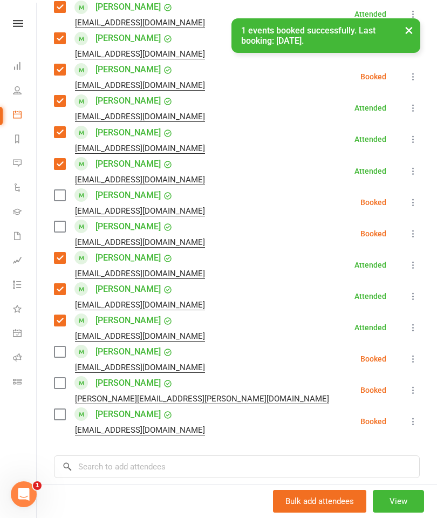
click at [65, 221] on label at bounding box center [59, 226] width 11 height 11
click at [59, 190] on label at bounding box center [59, 195] width 11 height 11
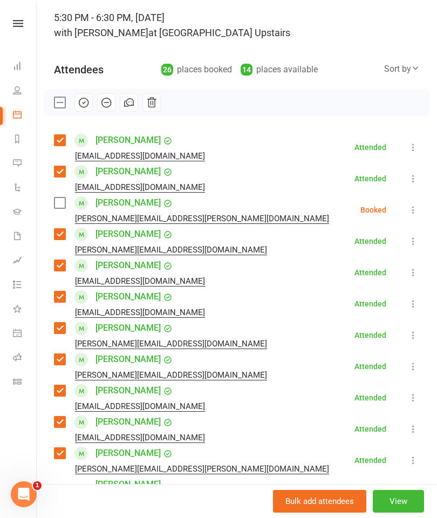
scroll to position [67, 0]
click at [62, 205] on label at bounding box center [59, 203] width 11 height 11
click at [85, 104] on icon "button" at bounding box center [84, 103] width 12 height 12
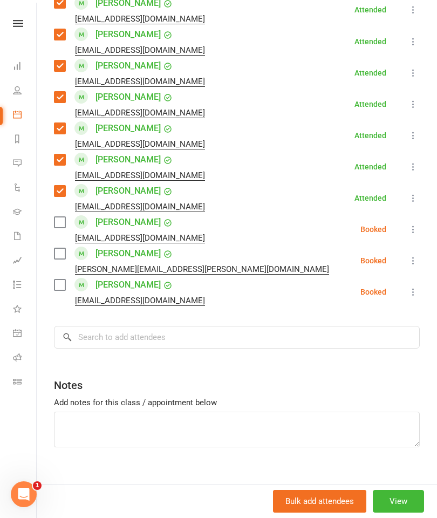
scroll to position [724, 0]
click at [113, 326] on input "search" at bounding box center [237, 337] width 366 height 23
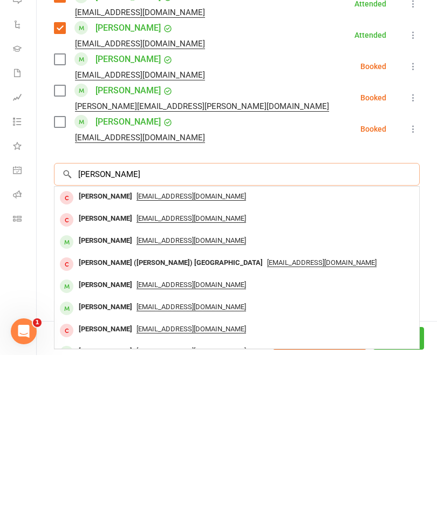
type input "[PERSON_NAME]"
click at [90, 440] on div "[PERSON_NAME]" at bounding box center [105, 448] width 62 height 16
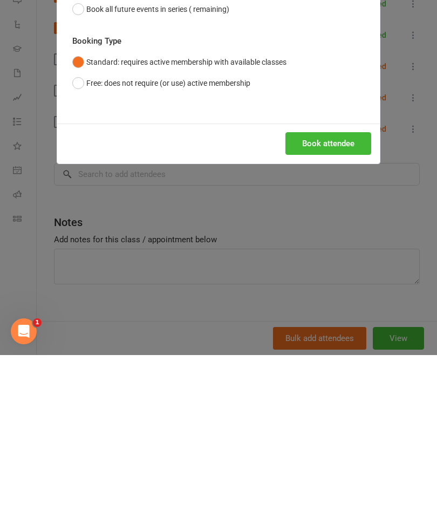
scroll to position [3497, 0]
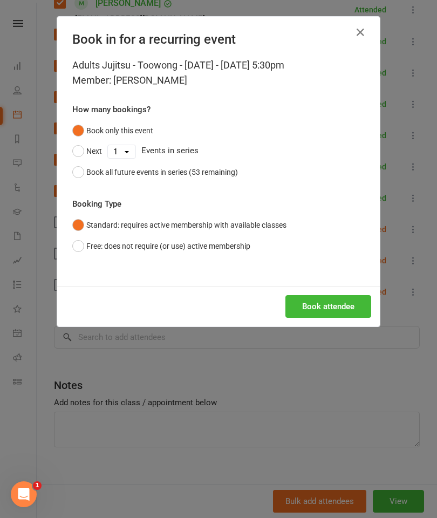
click at [315, 306] on button "Book attendee" at bounding box center [329, 306] width 86 height 23
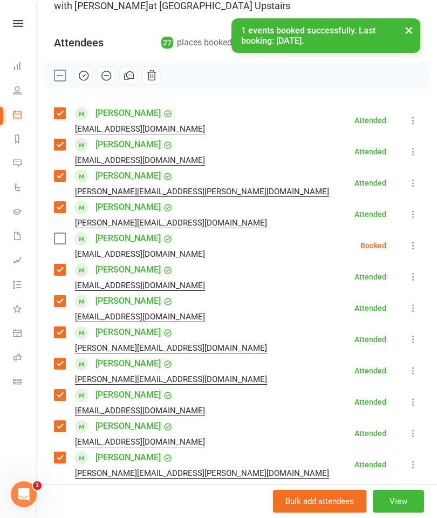
scroll to position [94, 0]
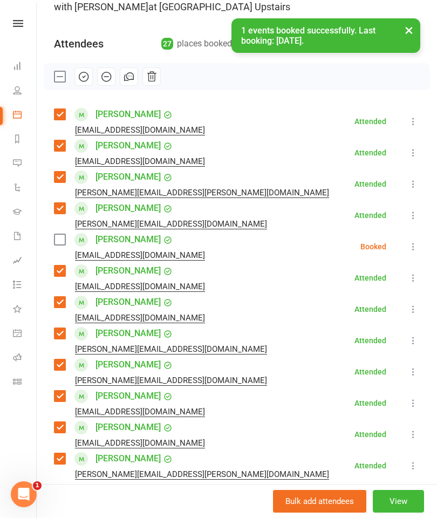
click at [61, 239] on label at bounding box center [59, 239] width 11 height 11
click at [86, 76] on icon "button" at bounding box center [84, 77] width 12 height 12
